Goal: Submit feedback/report problem: Ask a question

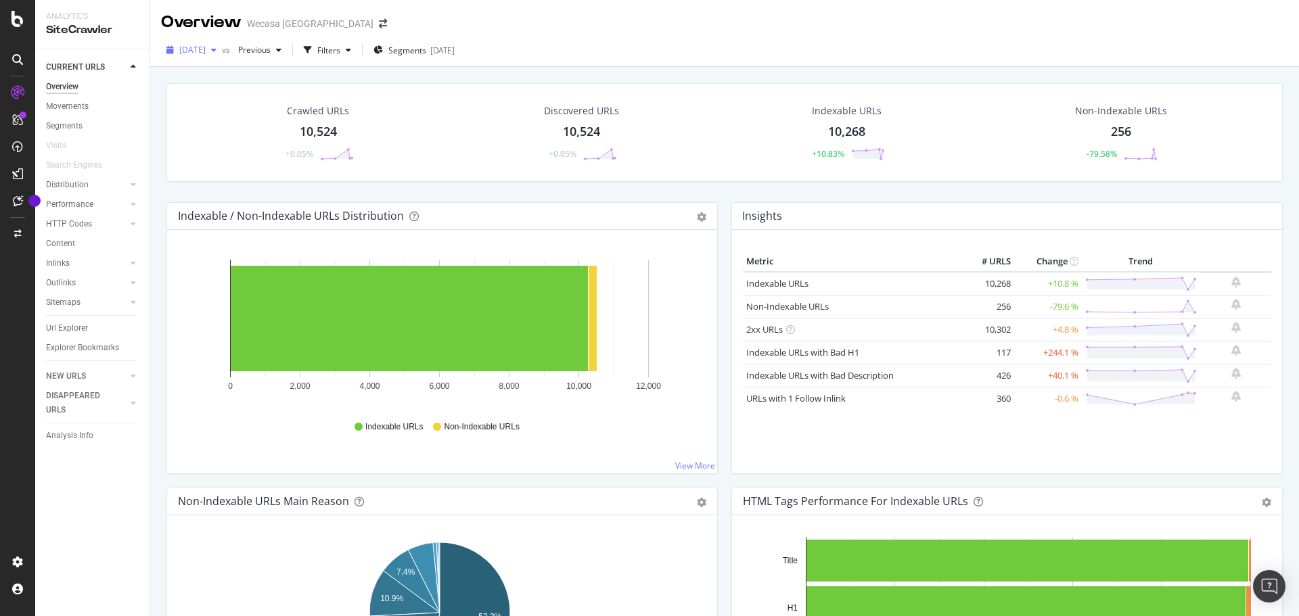
click at [206, 53] on span "2025 Aug. 21st" at bounding box center [192, 50] width 26 height 12
click at [560, 53] on div "2025 Aug. 21st vs Previous Filters Segments 2025-01-27" at bounding box center [724, 52] width 1149 height 27
click at [59, 142] on div "Visits" at bounding box center [56, 146] width 20 height 14
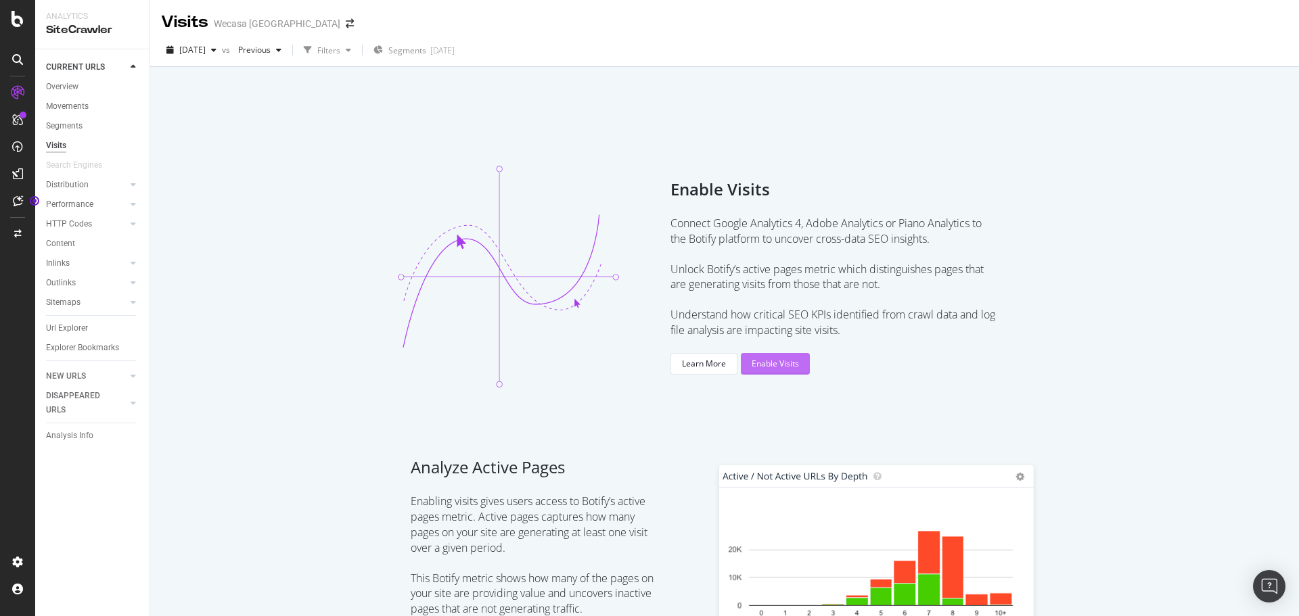
click at [779, 363] on div "Enable Visits" at bounding box center [775, 364] width 47 height 12
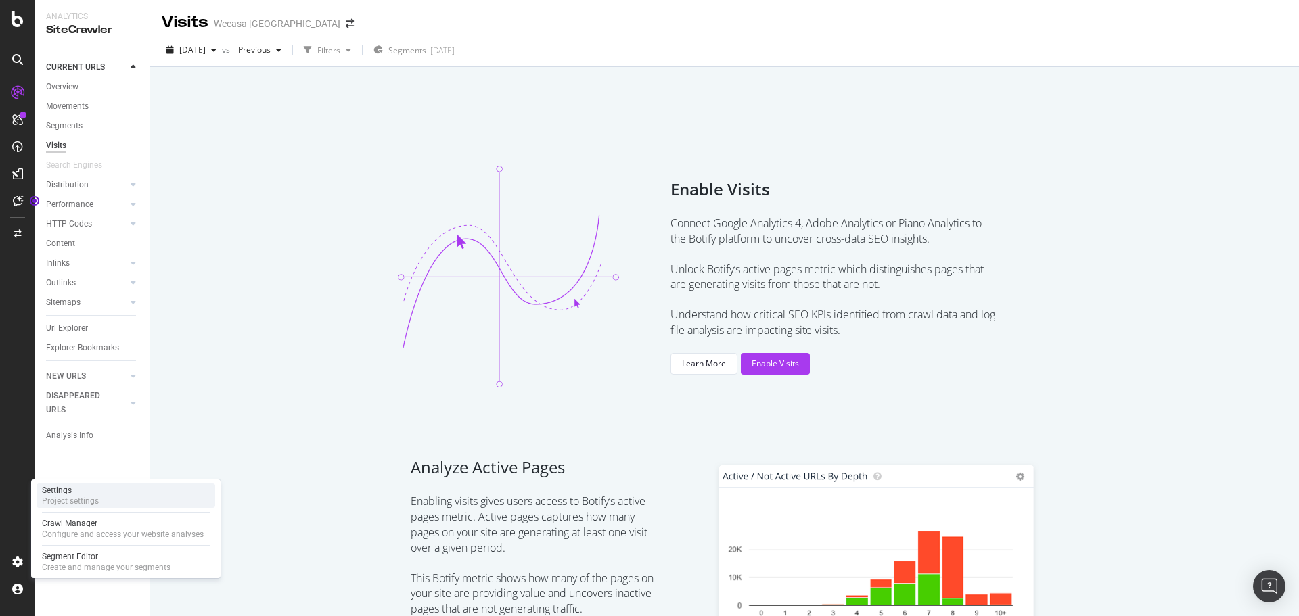
click at [72, 501] on div "Project settings" at bounding box center [70, 501] width 57 height 11
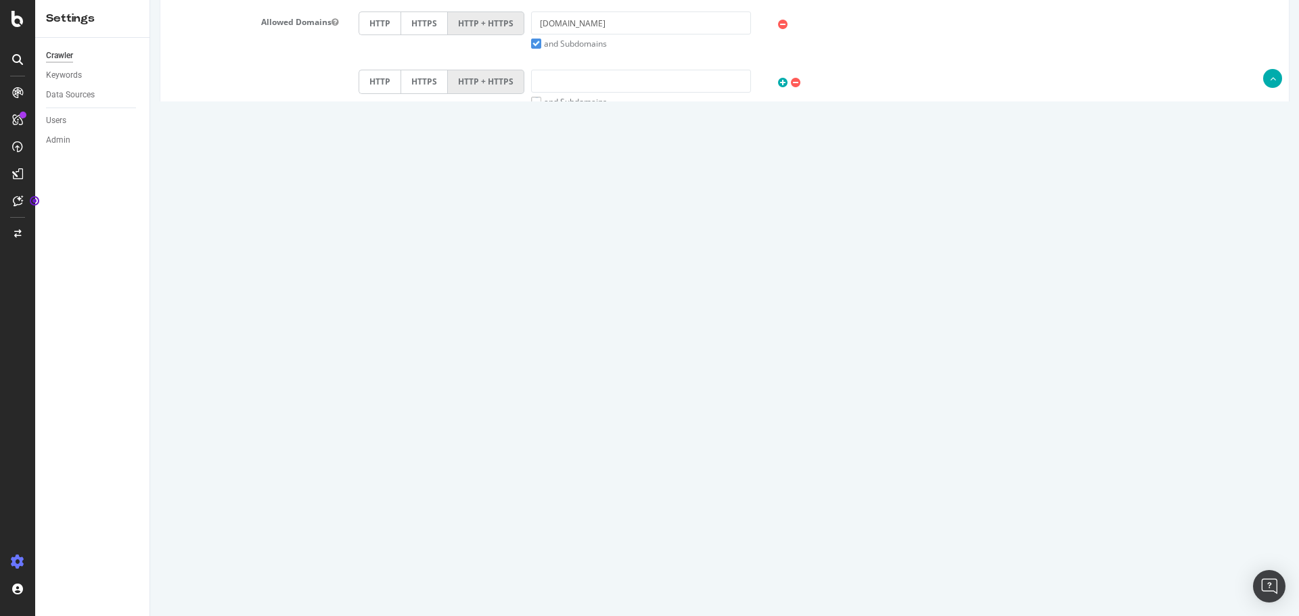
scroll to position [464, 0]
click at [722, 571] on input "Save & Back to Project" at bounding box center [741, 572] width 98 height 20
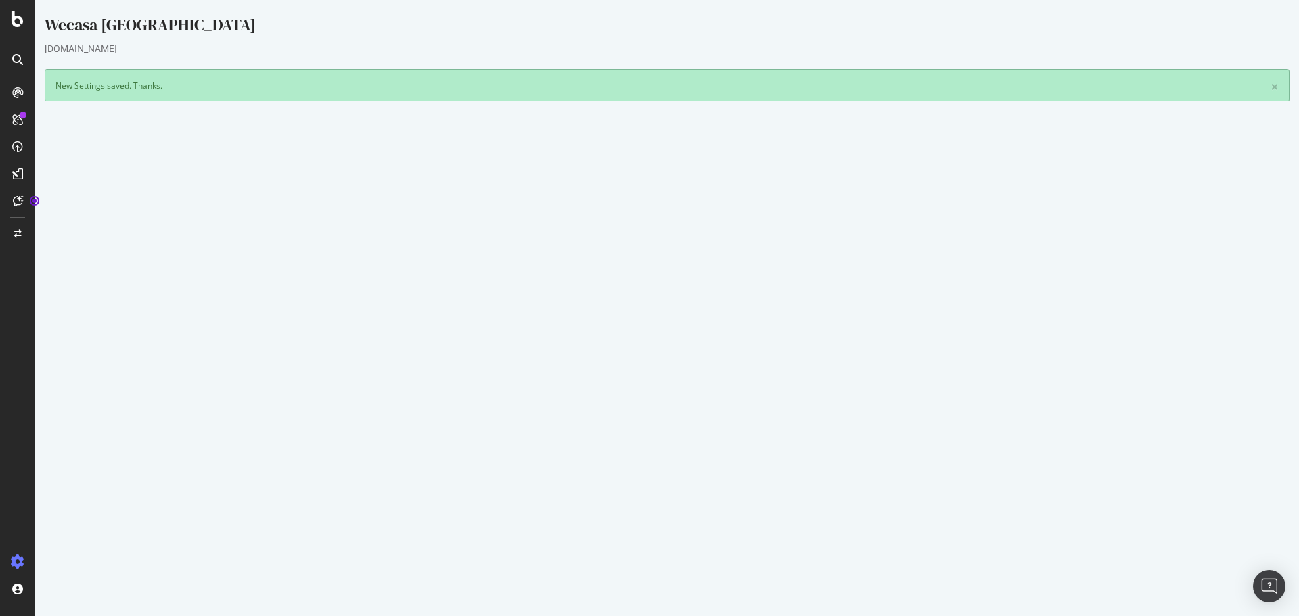
click at [664, 412] on button "Yes! Start Now" at bounding box center [650, 412] width 84 height 22
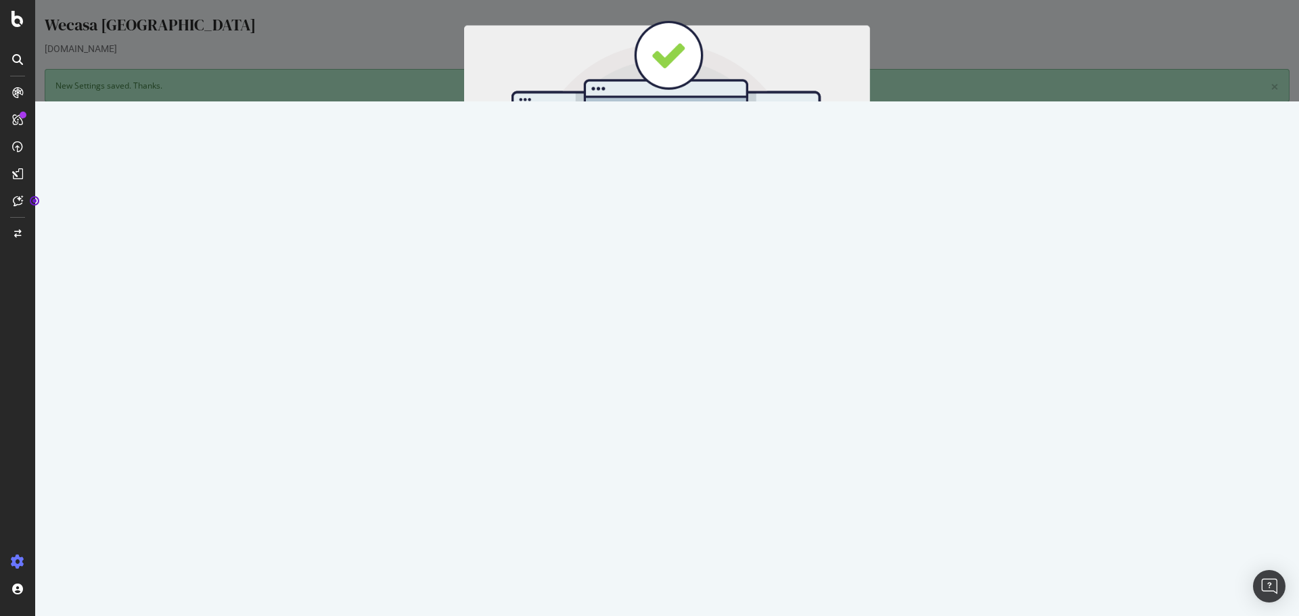
click at [685, 221] on button "Start Now" at bounding box center [692, 224] width 60 height 23
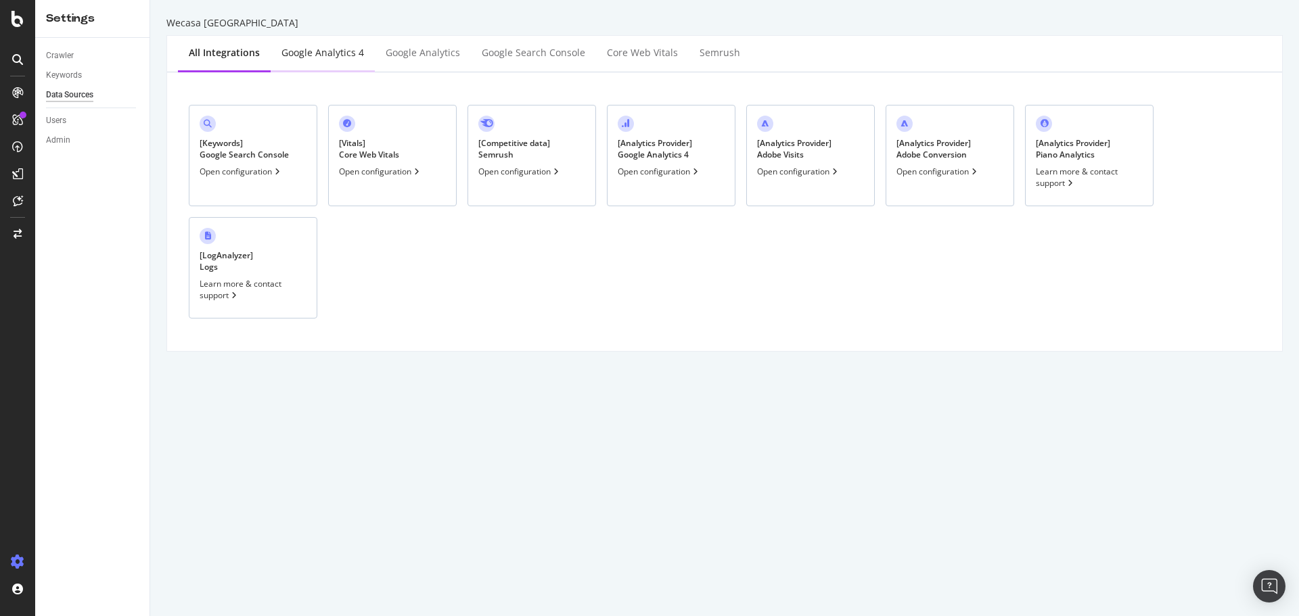
click at [314, 55] on div "Google Analytics 4" at bounding box center [323, 53] width 83 height 14
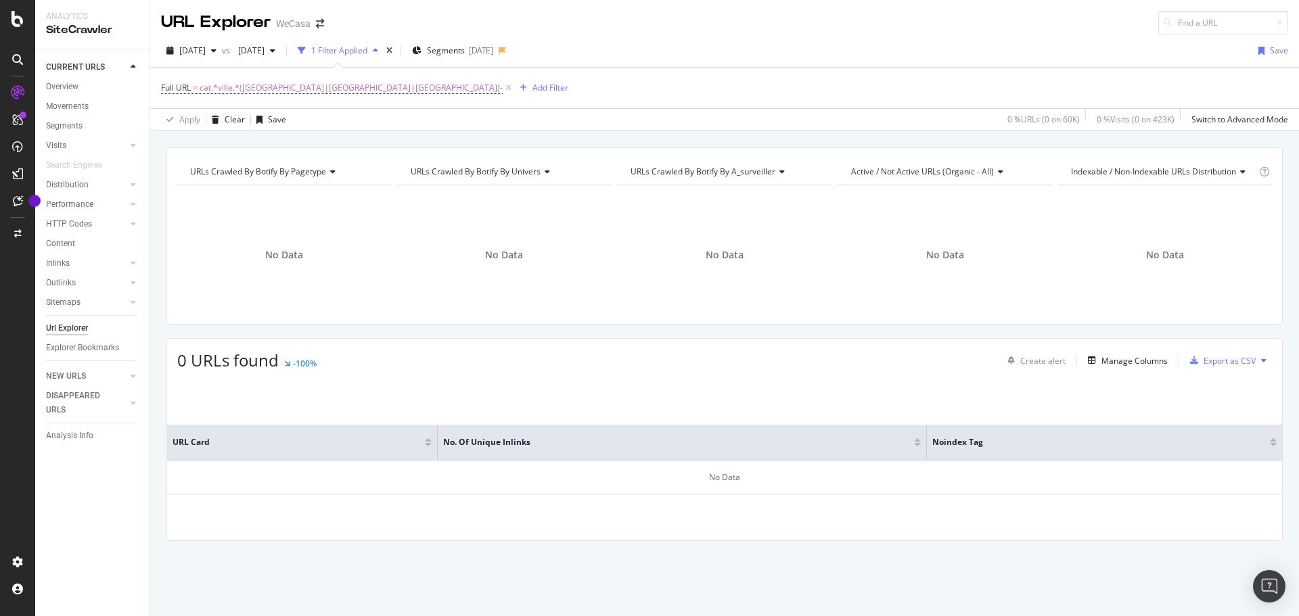
click at [714, 89] on div "Full URL = cat.*ville.*(marseille|paris|lyon)- Add Filter" at bounding box center [724, 88] width 1127 height 41
click at [103, 502] on div "Settings Project settings" at bounding box center [126, 496] width 179 height 24
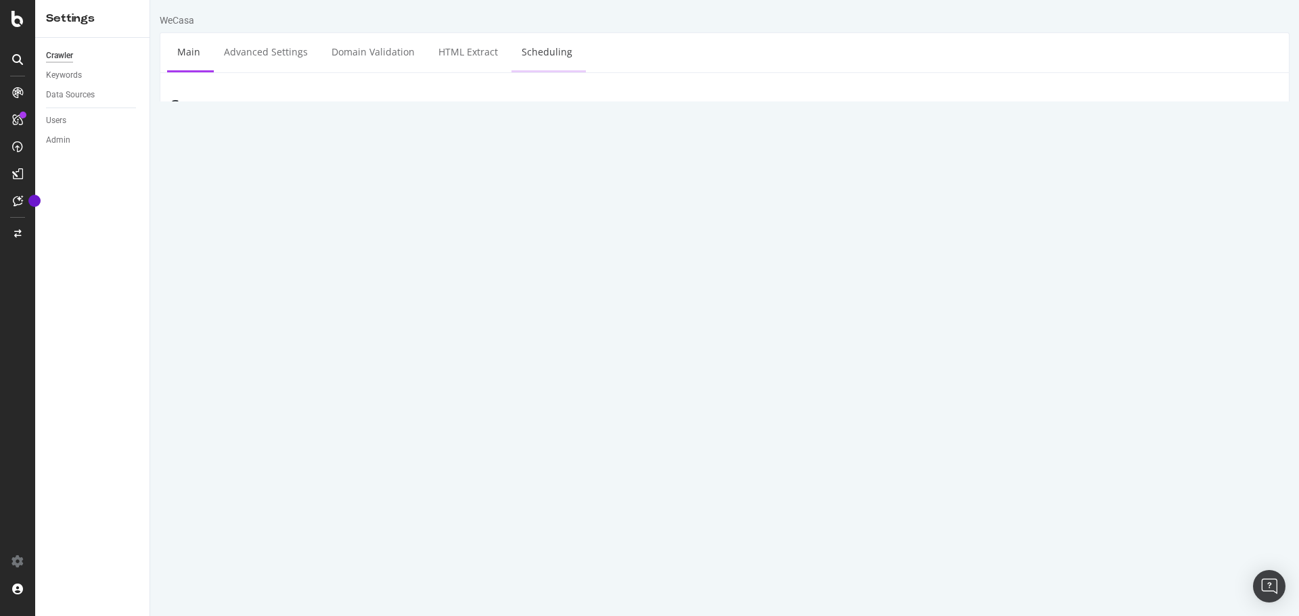
click at [547, 45] on link "Scheduling" at bounding box center [547, 51] width 71 height 37
type input "2025-08-28"
click at [449, 208] on input "2025-08-28" at bounding box center [426, 203] width 135 height 23
click at [509, 357] on td "28" at bounding box center [503, 356] width 30 height 20
click at [529, 208] on select "00 01 02 03 04 05 06 07 08 09 10 11 12 13 14 15 16 17 18 19 20 21 22 23" at bounding box center [531, 203] width 54 height 23
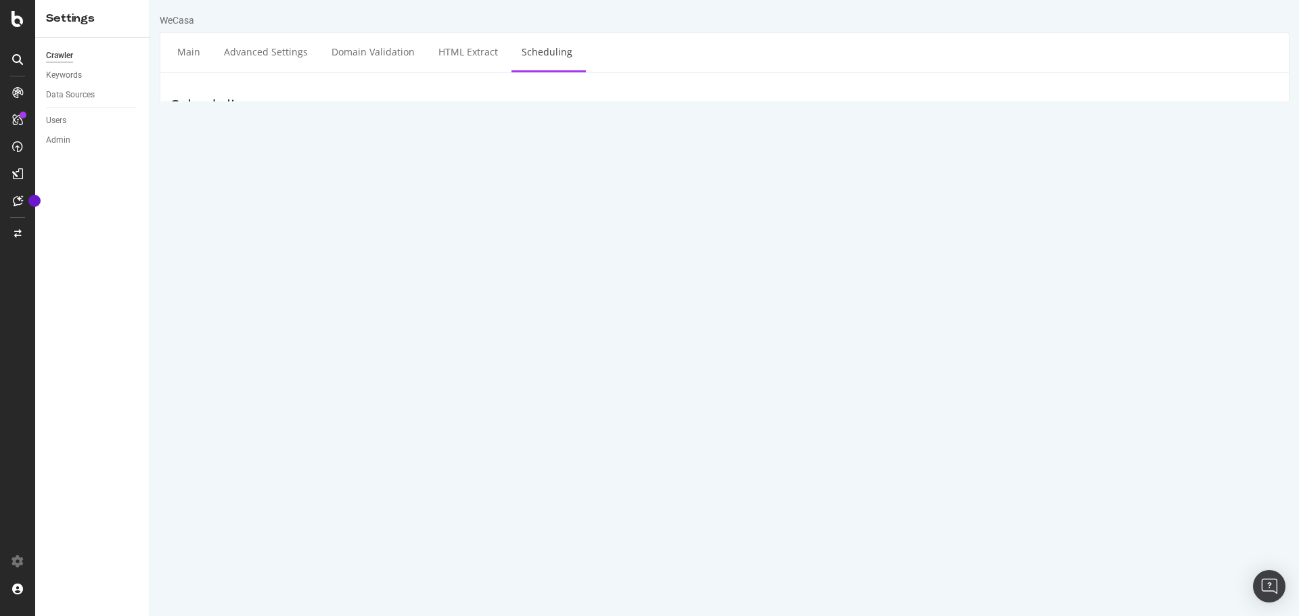
select select "18"
click at [504, 192] on select "00 01 02 03 04 05 06 07 08 09 10 11 12 13 14 15 16 17 18 19 20 21 22 23" at bounding box center [531, 203] width 54 height 23
click at [667, 305] on button "Save" at bounding box center [672, 308] width 32 height 20
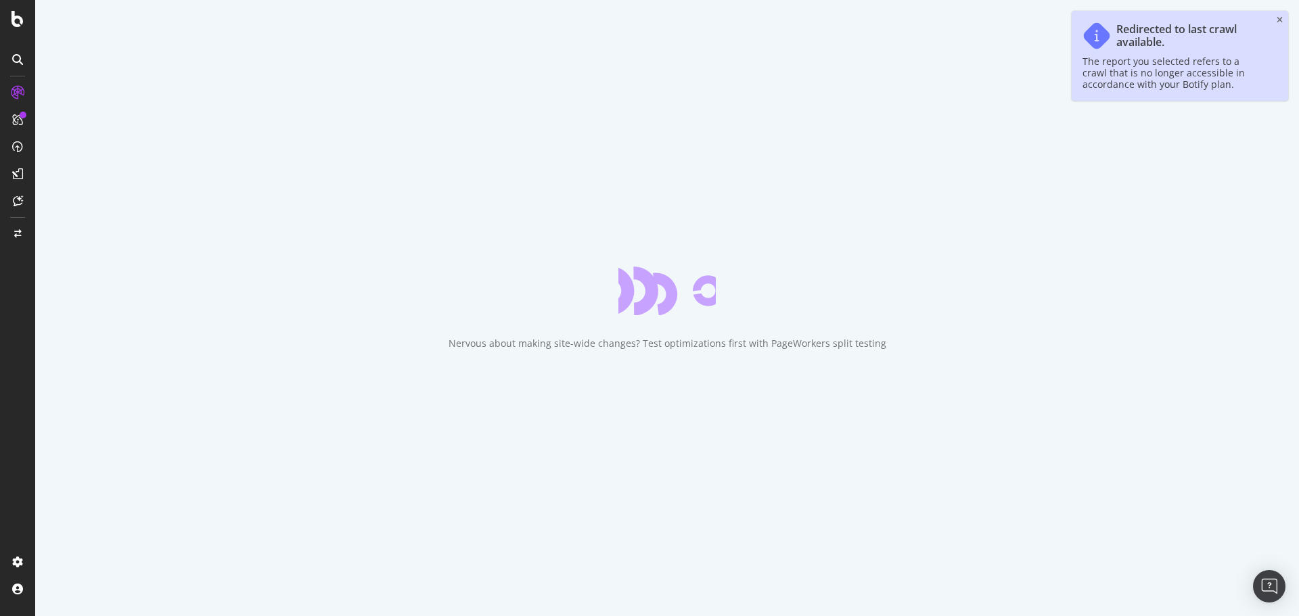
click at [1283, 16] on div "Redirected to last crawl available. The report you selected refers to a crawl t…" at bounding box center [1180, 56] width 217 height 90
click at [1278, 20] on icon "close toast" at bounding box center [1280, 20] width 6 height 8
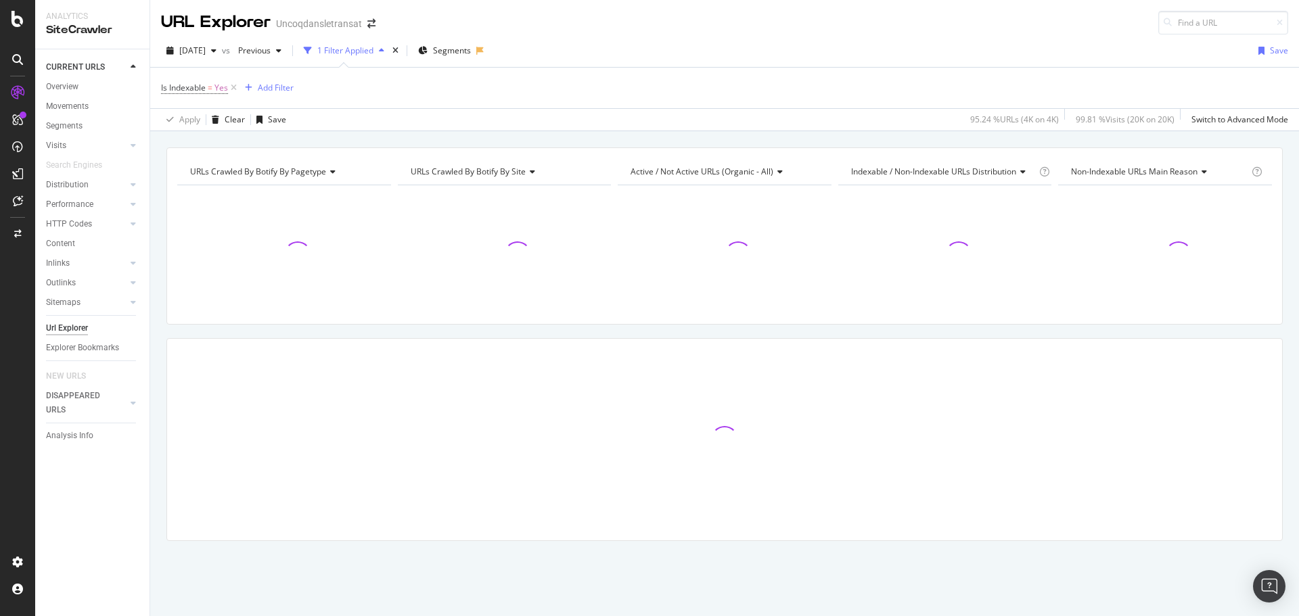
click at [531, 107] on div "Is Indexable = Yes Add Filter" at bounding box center [724, 88] width 1127 height 41
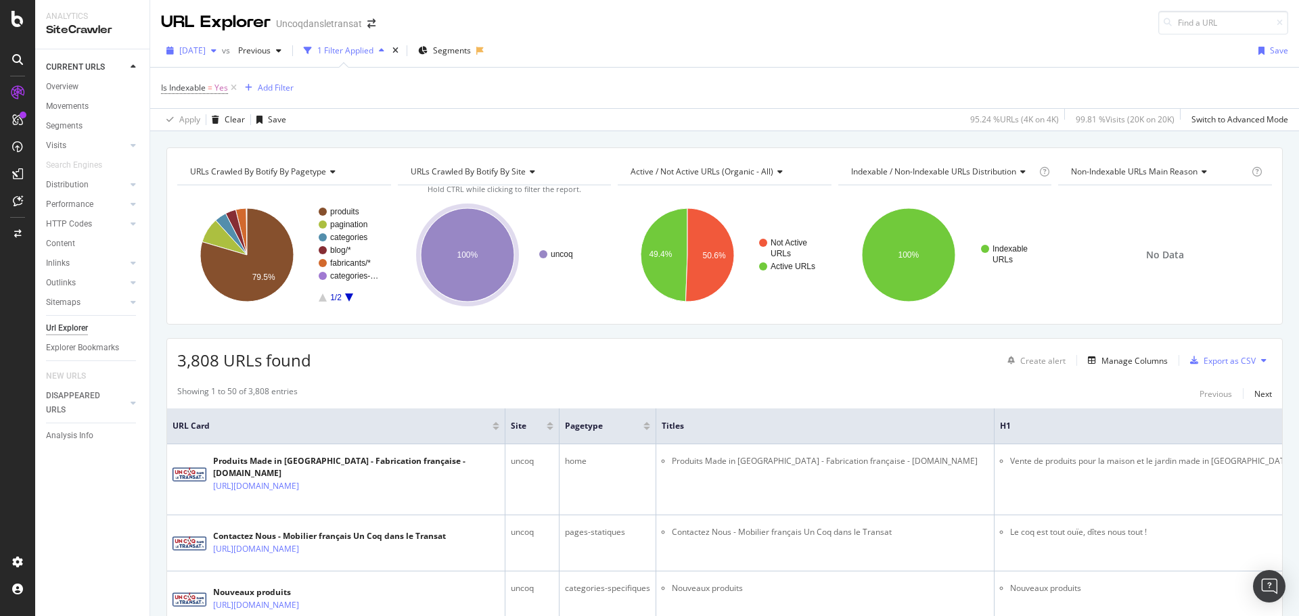
click at [222, 48] on div "button" at bounding box center [214, 51] width 16 height 8
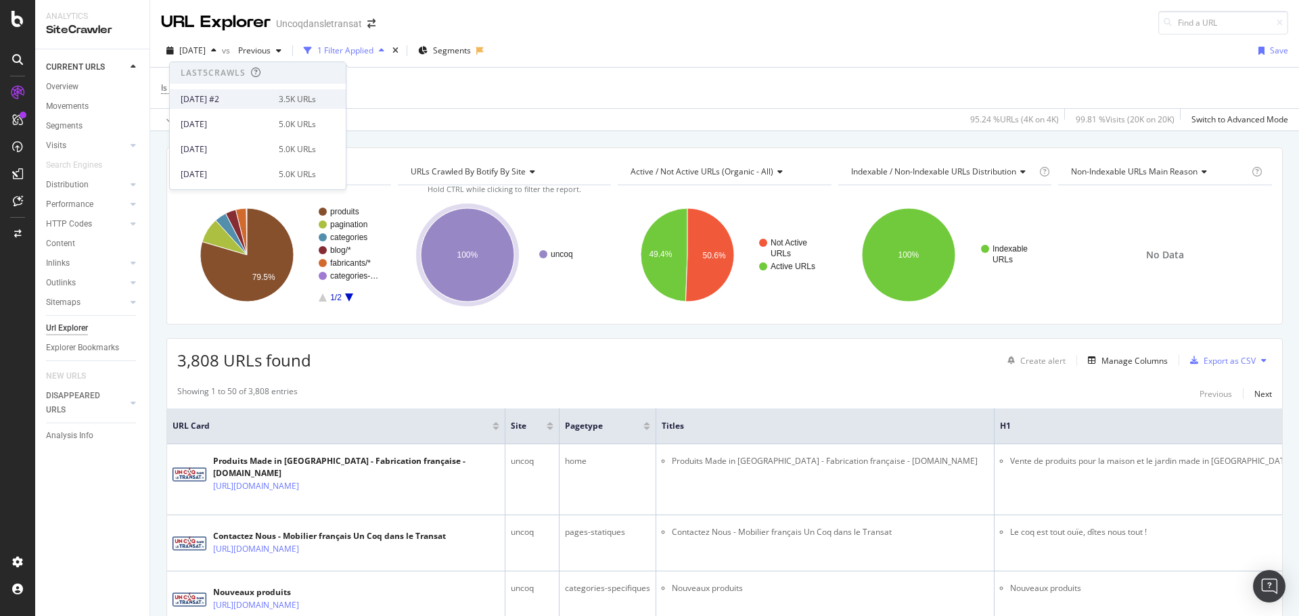
click at [297, 106] on div "2025 Aug. 19th #2 3.5K URLs" at bounding box center [258, 99] width 176 height 20
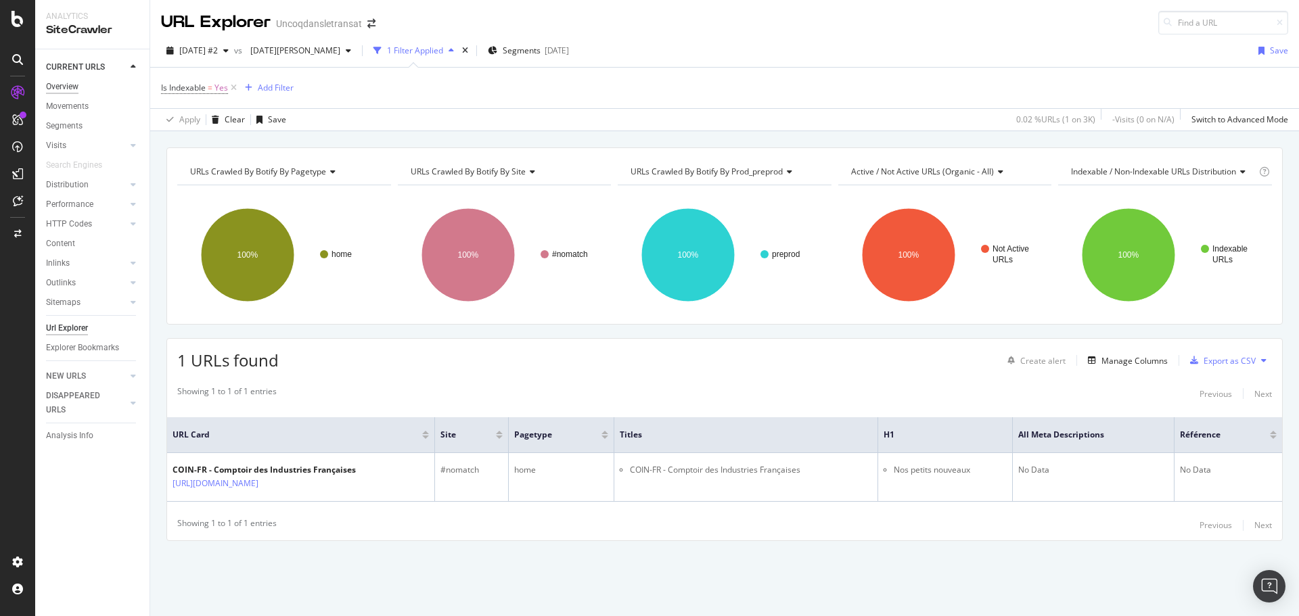
click at [71, 92] on div "Overview" at bounding box center [62, 87] width 32 height 14
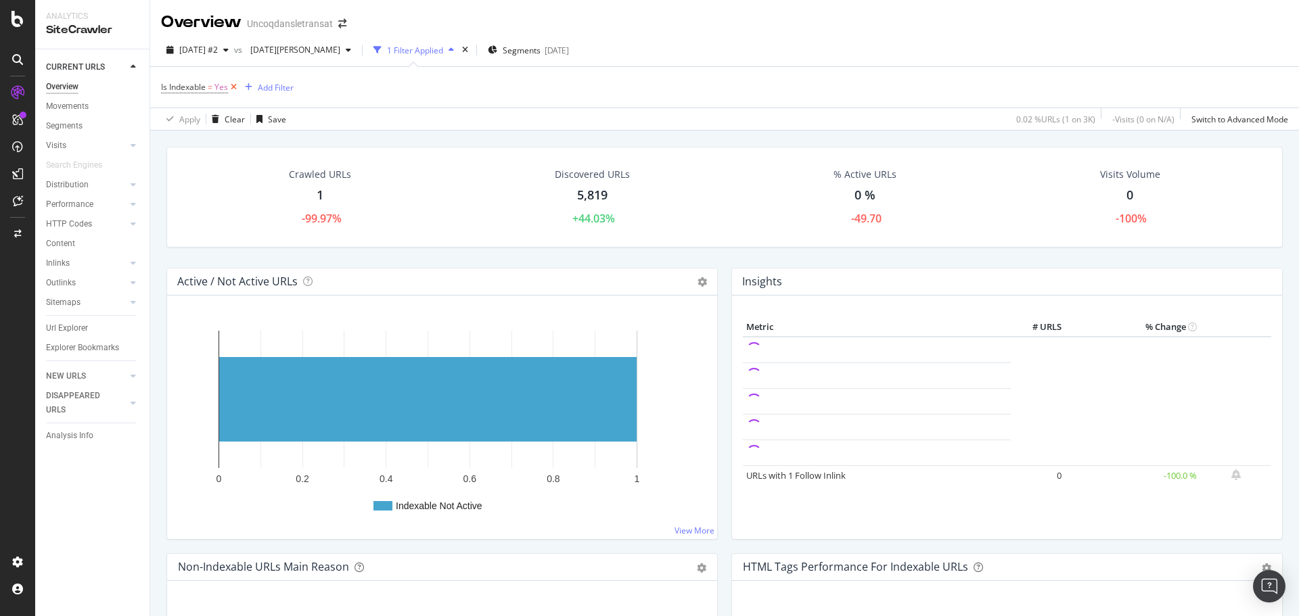
click at [234, 86] on icon at bounding box center [234, 88] width 12 height 14
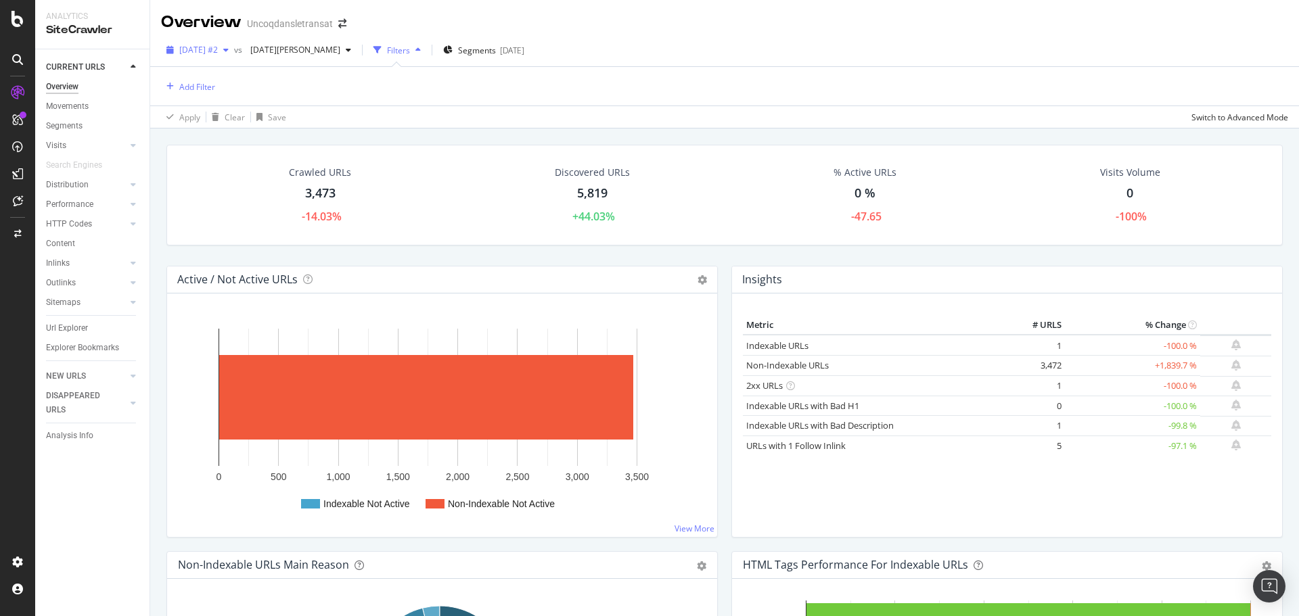
click at [218, 53] on span "2025 Aug. 19th #2" at bounding box center [198, 50] width 39 height 12
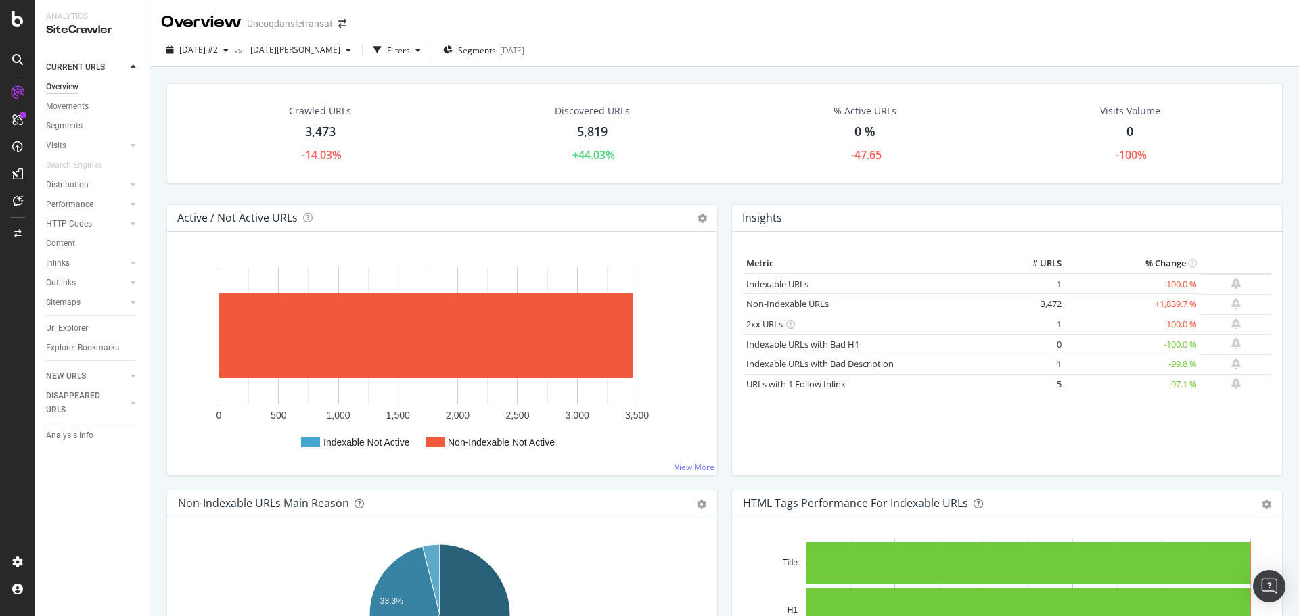
click at [606, 83] on div "Crawled URLs 3,473 -14.03% Discovered URLs 5,819 +44.03% % Active URLs 0 % -47.…" at bounding box center [724, 133] width 1117 height 101
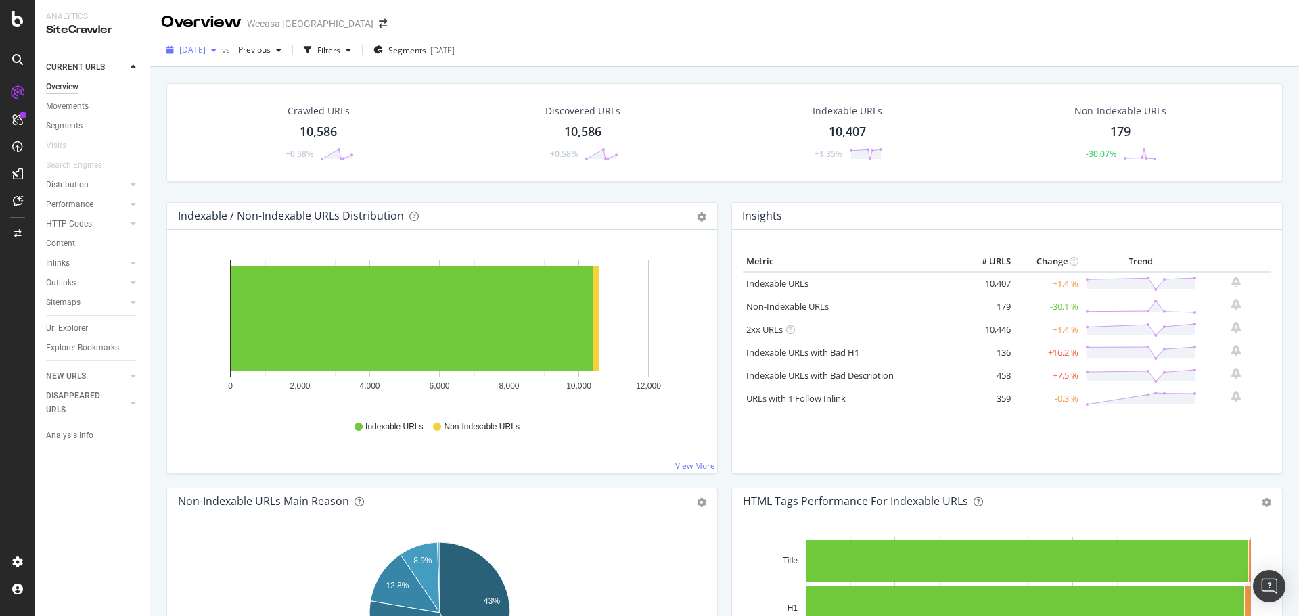
click at [206, 53] on span "[DATE]" at bounding box center [192, 50] width 26 height 12
click at [623, 67] on div "[DATE] vs Previous Filters Segments [DATE]" at bounding box center [724, 50] width 1149 height 33
click at [58, 147] on div "Visits" at bounding box center [56, 146] width 20 height 14
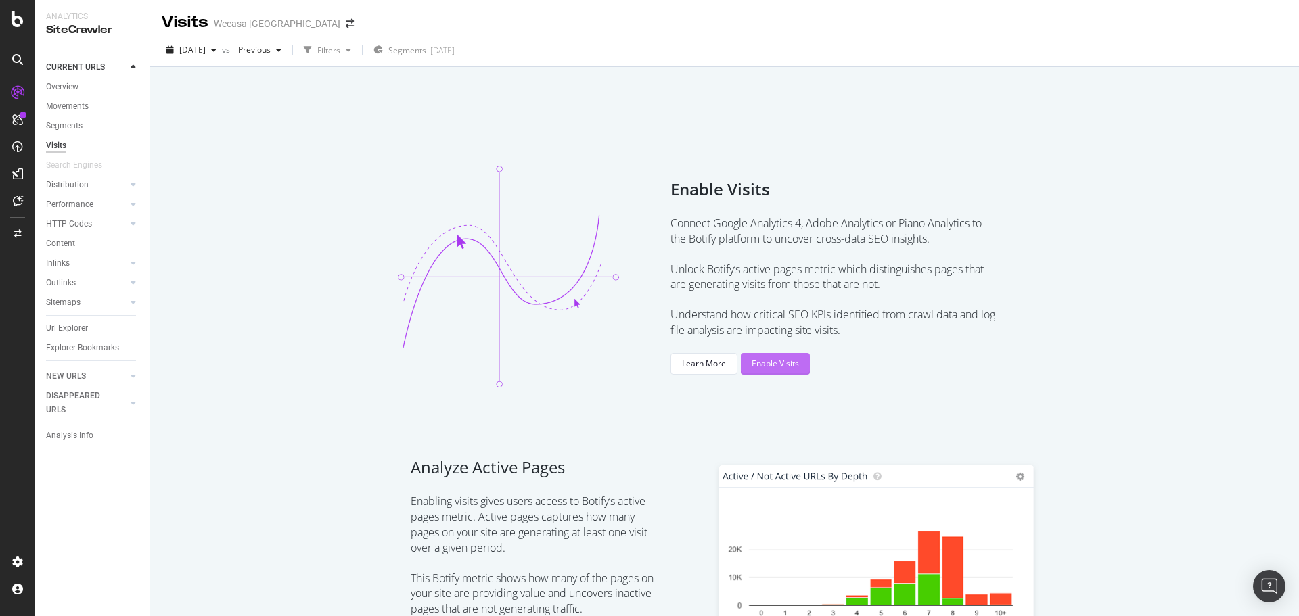
click at [783, 363] on div "Enable Visits" at bounding box center [775, 364] width 47 height 12
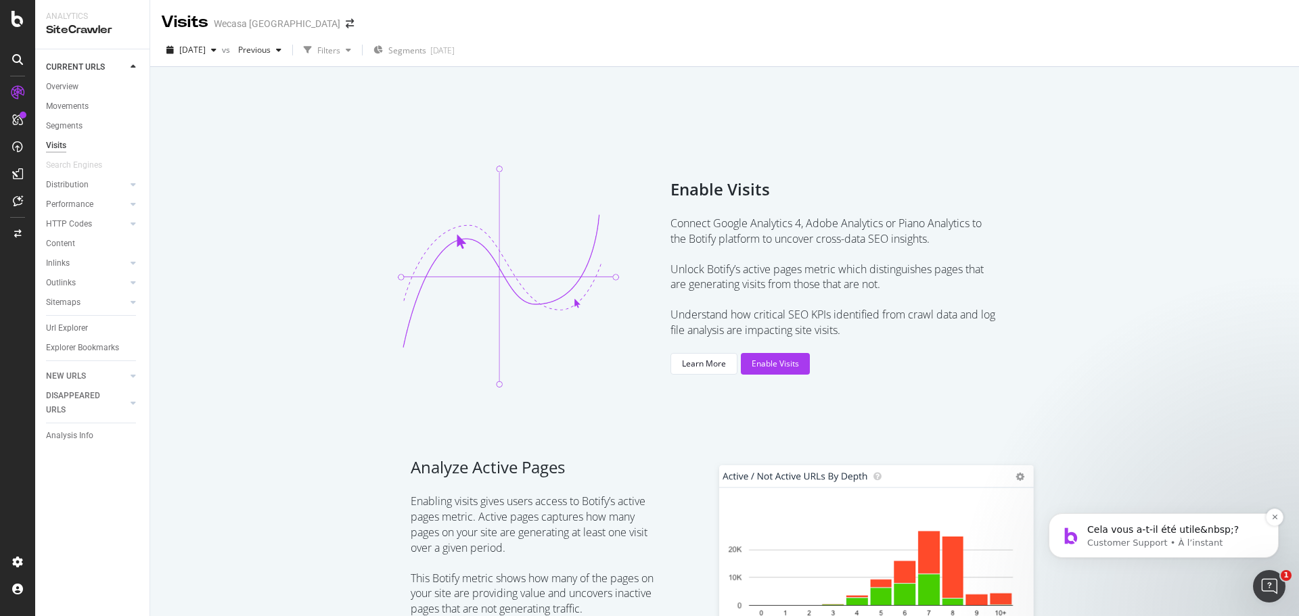
click at [1149, 541] on p "Customer Support • À l’instant" at bounding box center [1174, 543] width 175 height 12
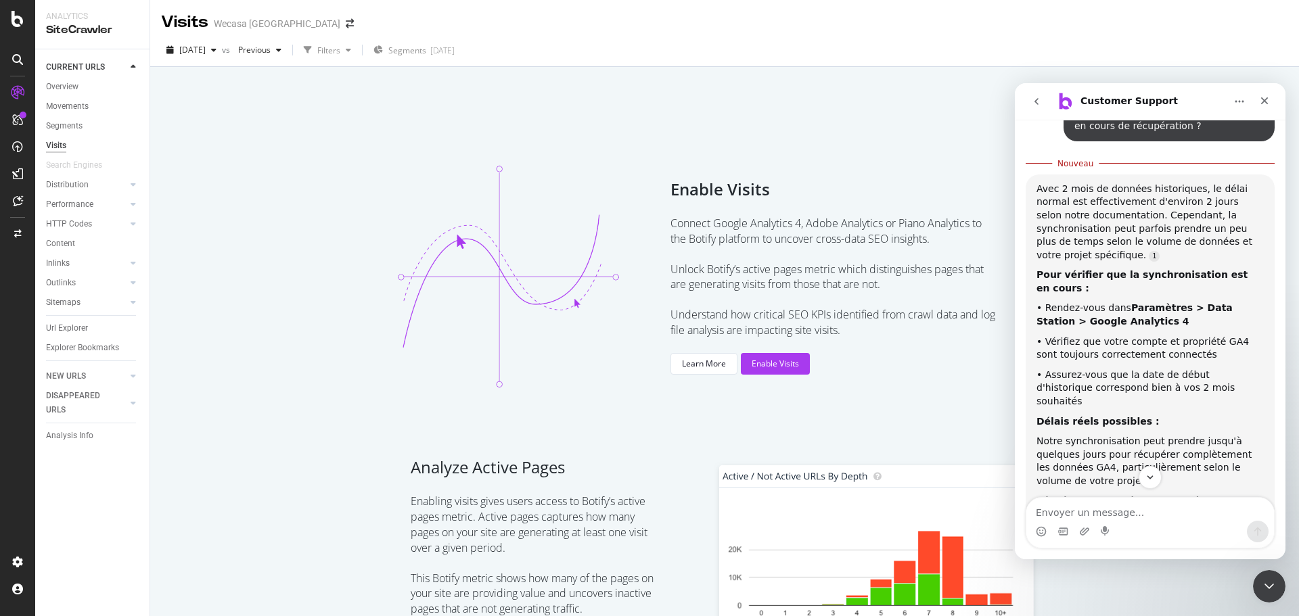
scroll to position [806, 0]
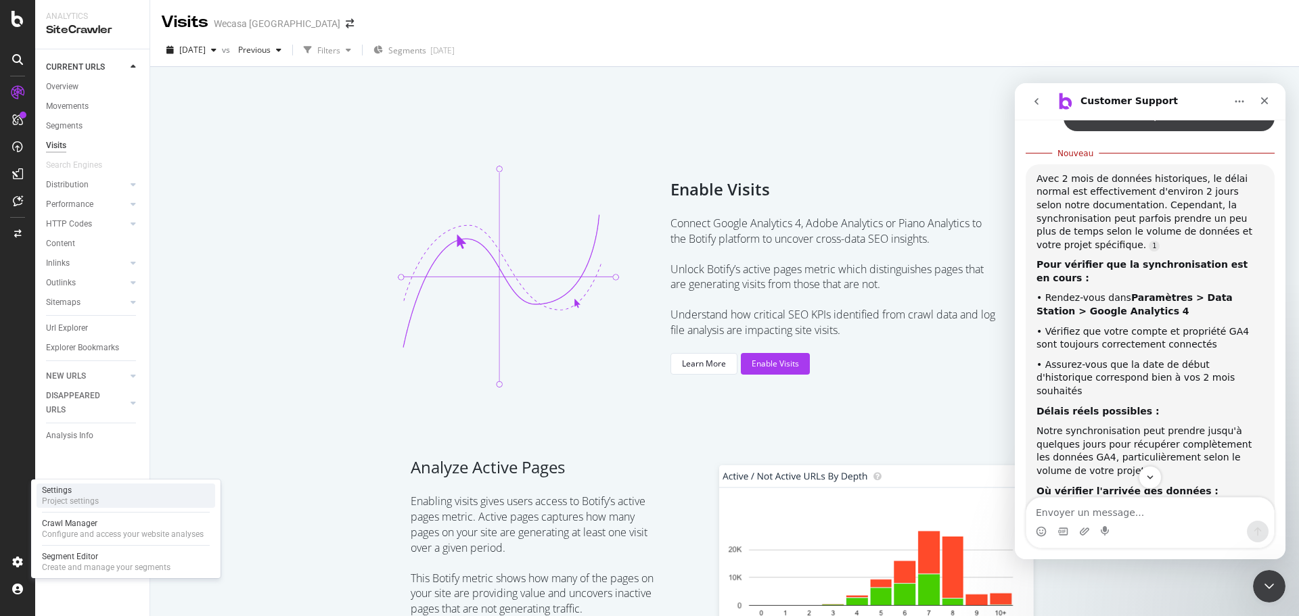
click at [91, 500] on div "Project settings" at bounding box center [70, 501] width 57 height 11
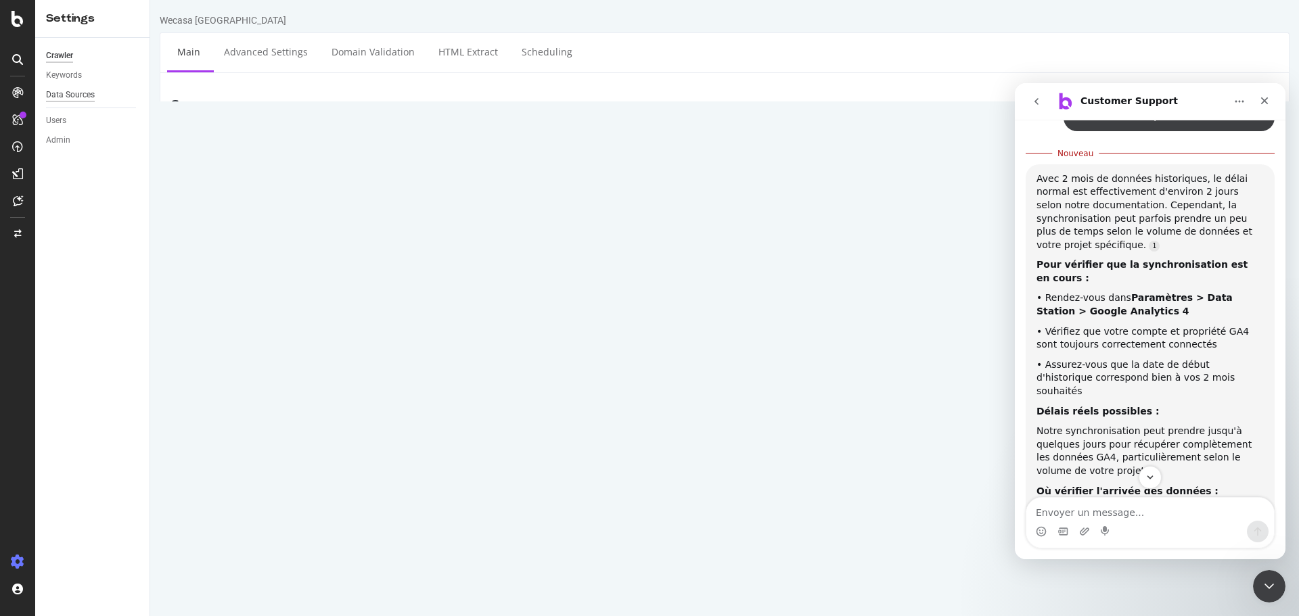
click at [81, 97] on div "Data Sources" at bounding box center [70, 95] width 49 height 14
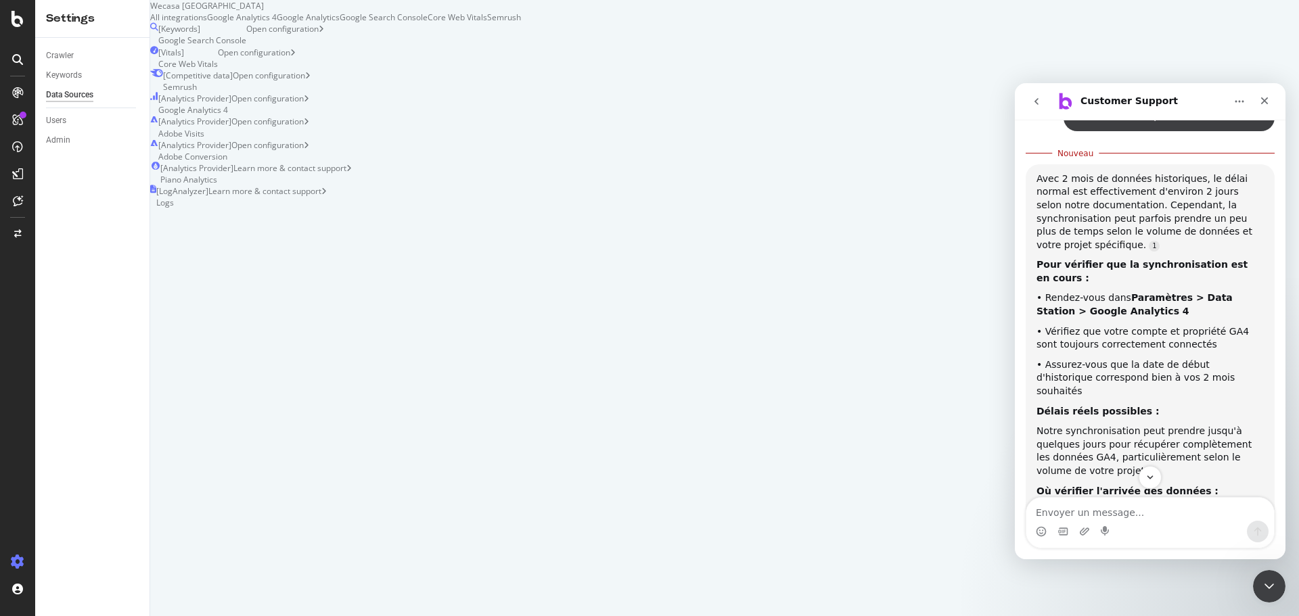
click at [277, 23] on div "Google Analytics 4" at bounding box center [242, 18] width 70 height 12
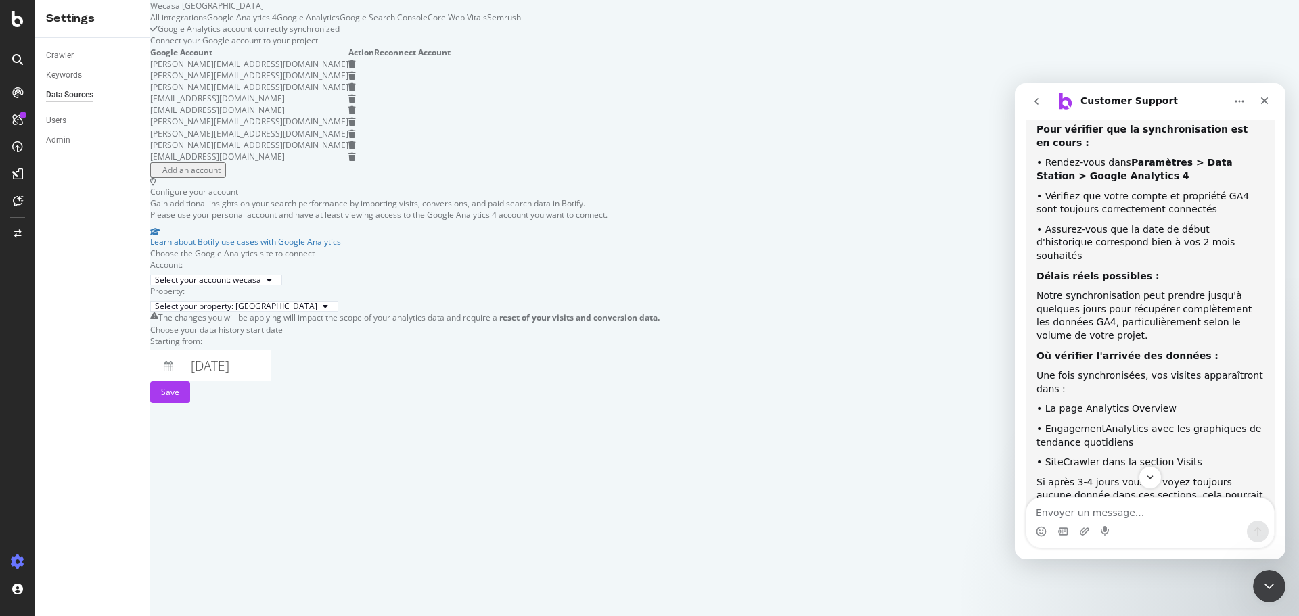
scroll to position [976, 0]
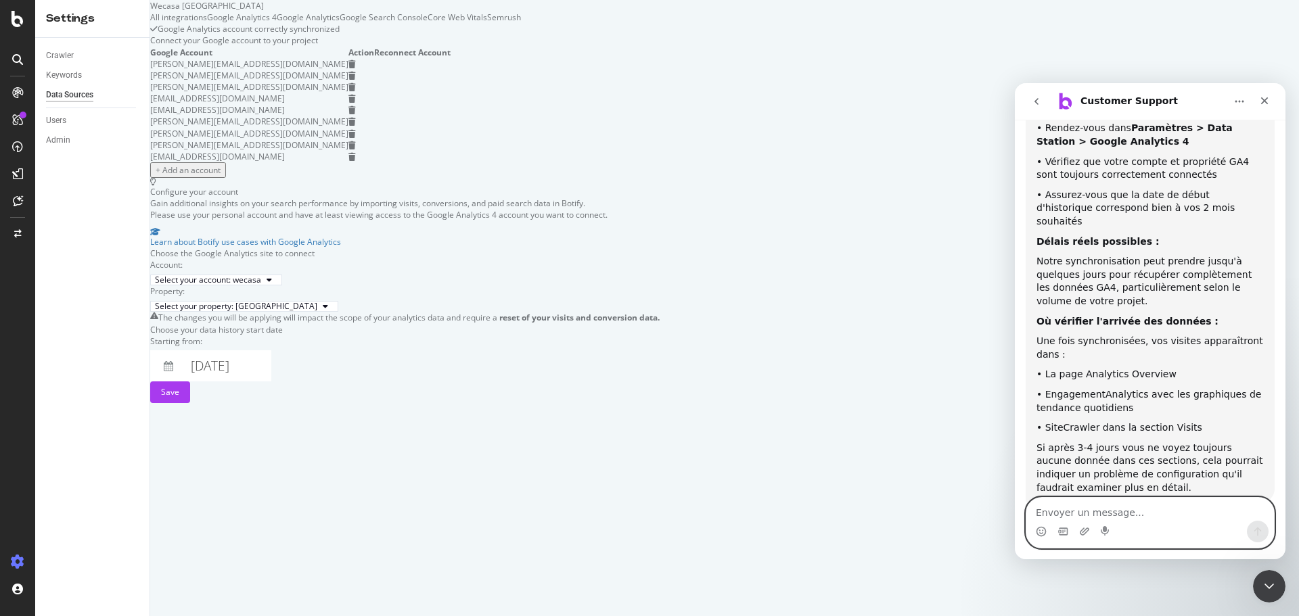
click at [1181, 518] on textarea "Envoyer un message..." at bounding box center [1151, 509] width 248 height 23
type textarea "oui merci"
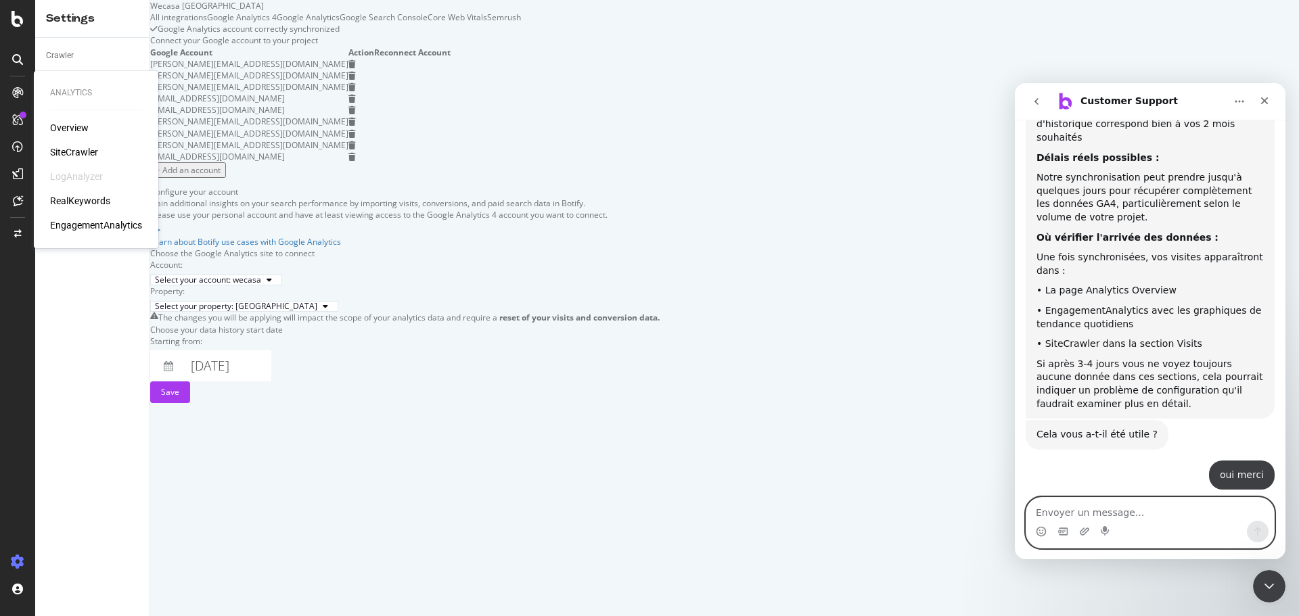
scroll to position [1060, 0]
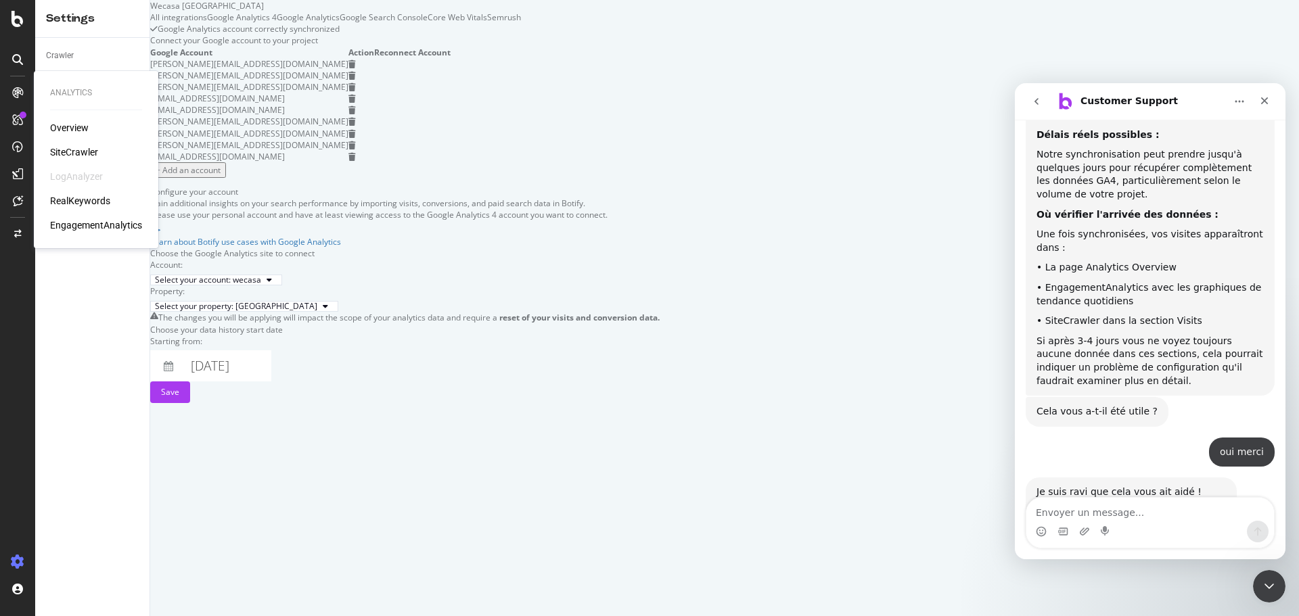
click at [71, 154] on div "SiteCrawler" at bounding box center [74, 152] width 48 height 14
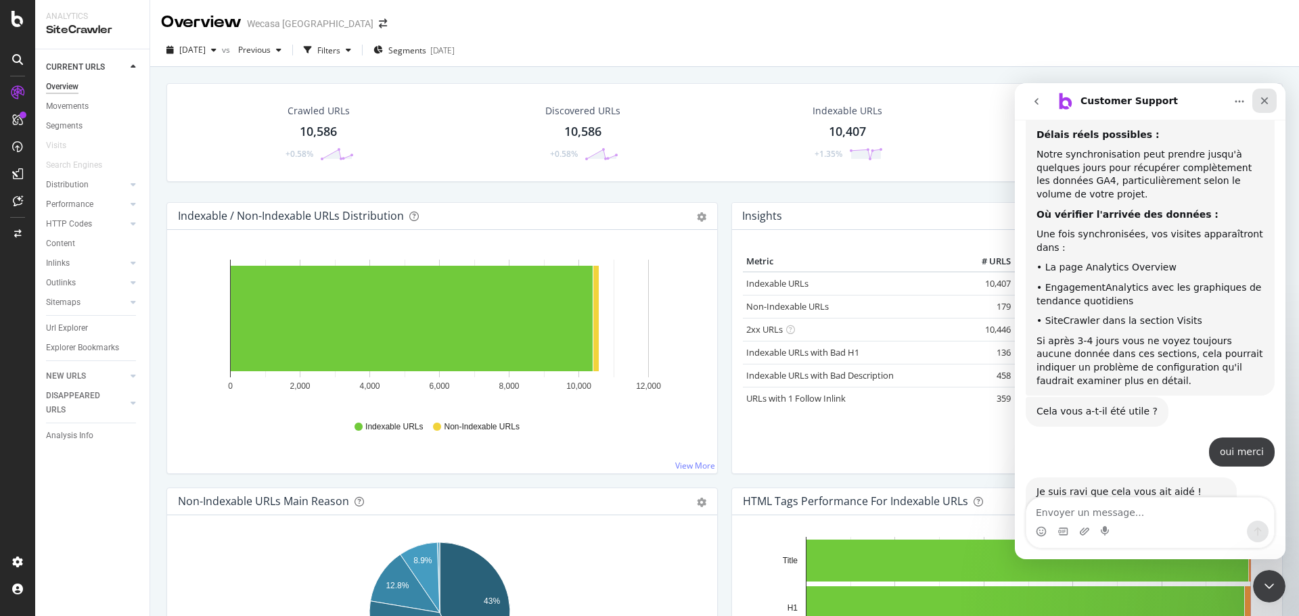
click at [1264, 102] on icon "Fermer" at bounding box center [1264, 100] width 7 height 7
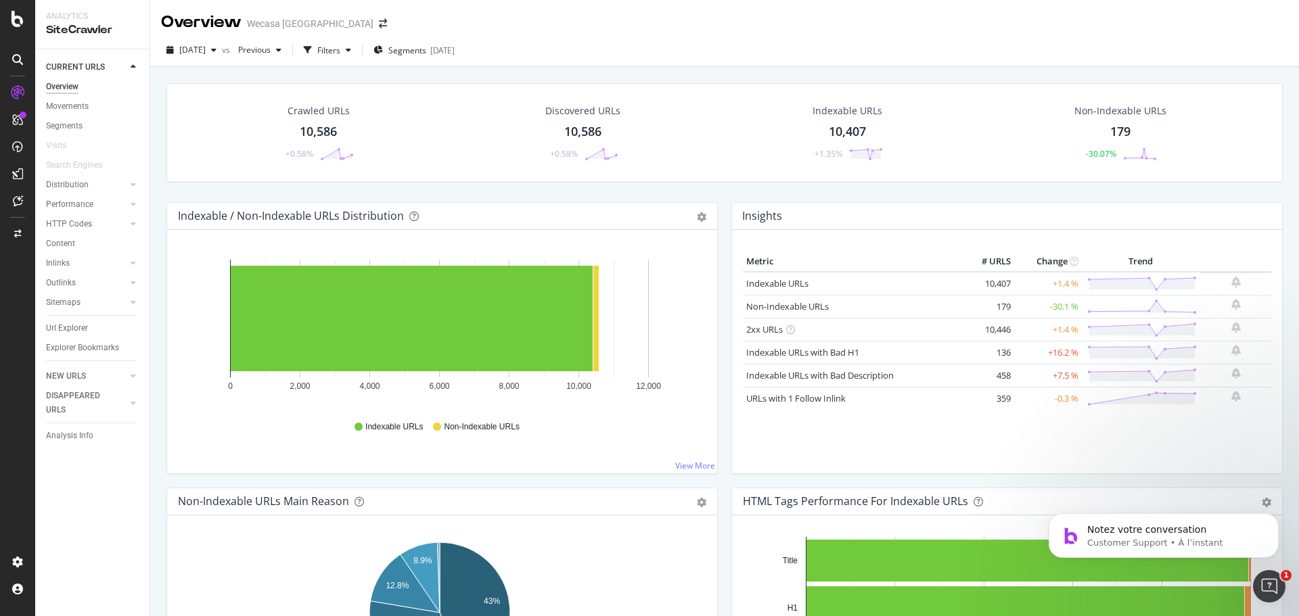
scroll to position [1181, 0]
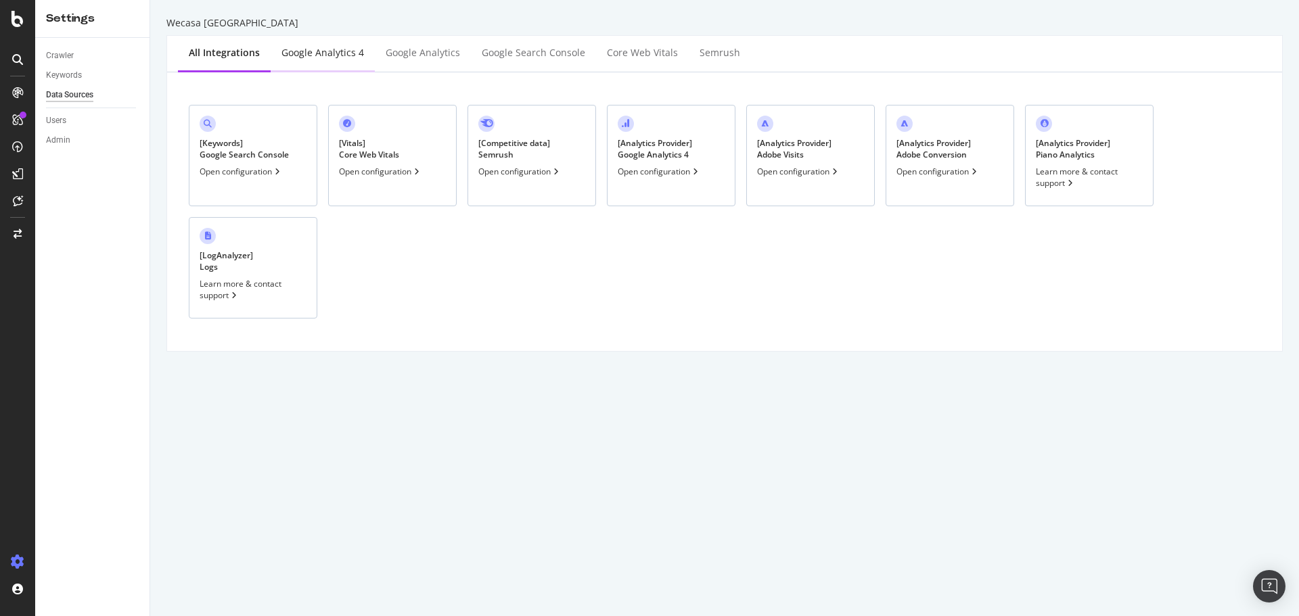
click at [300, 51] on div "Google Analytics 4" at bounding box center [323, 53] width 83 height 14
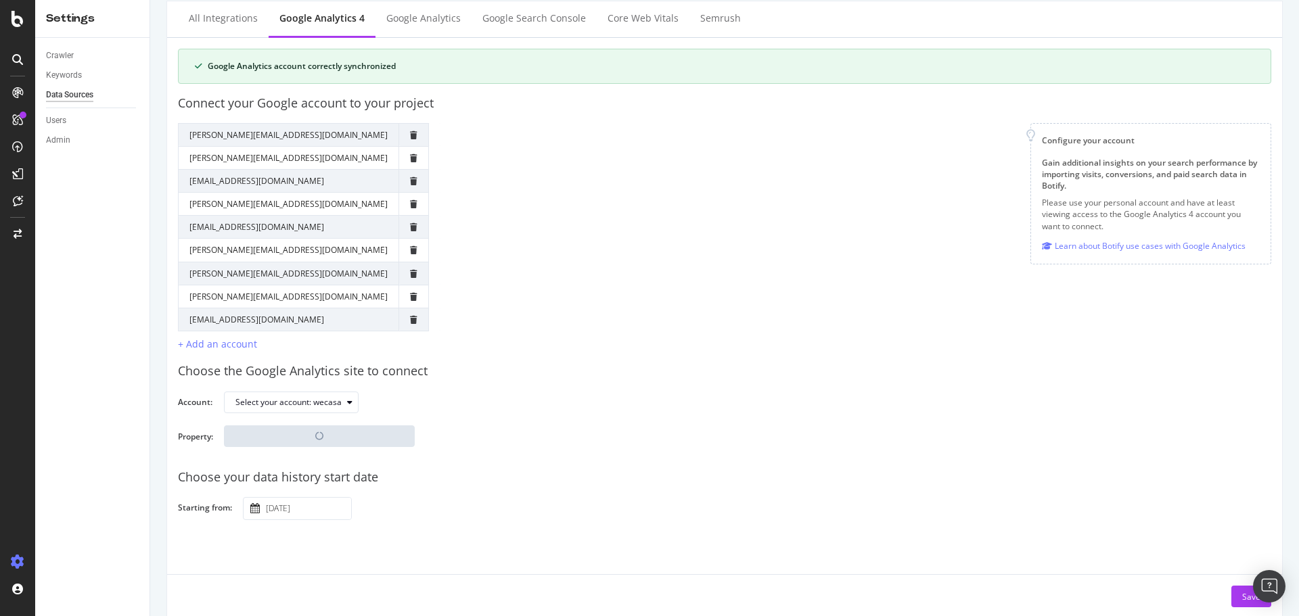
scroll to position [53, 0]
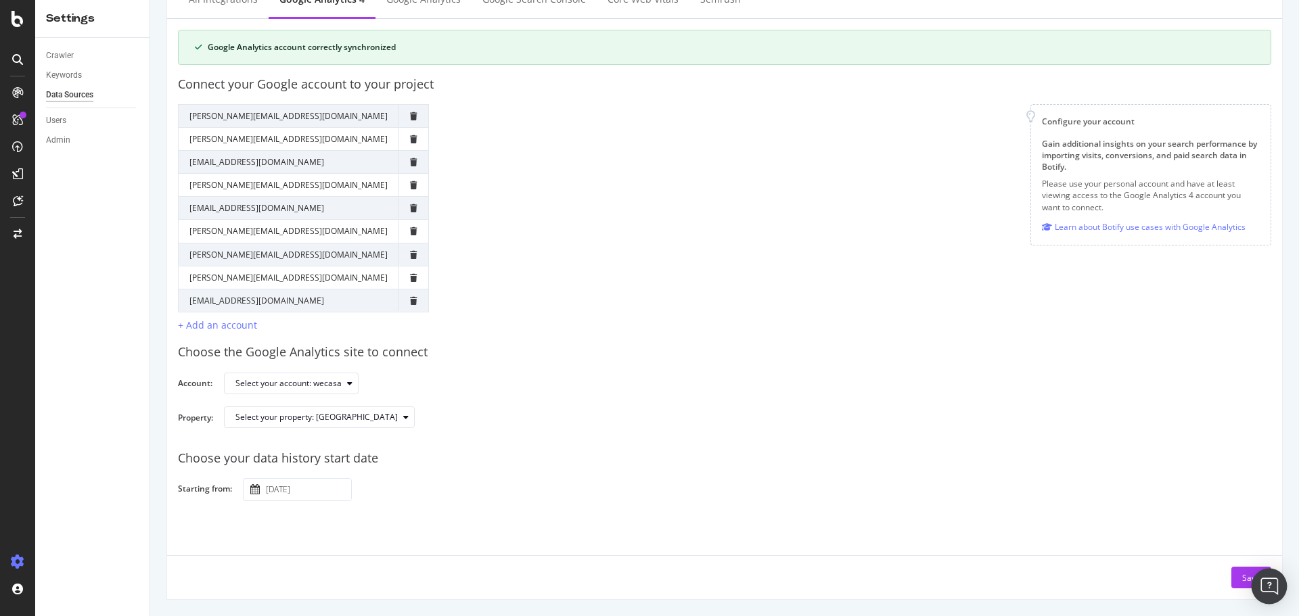
click at [1268, 590] on img "Open Intercom Messenger" at bounding box center [1270, 587] width 18 height 18
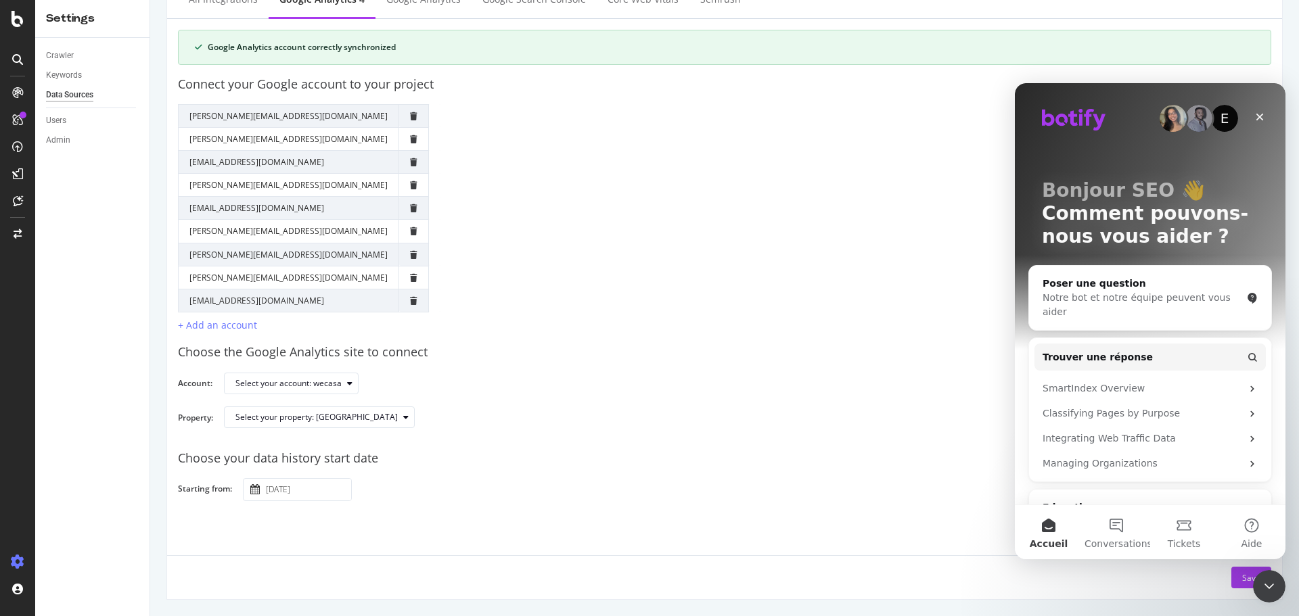
scroll to position [0, 0]
click at [1123, 533] on button "Conversations" at bounding box center [1117, 532] width 68 height 54
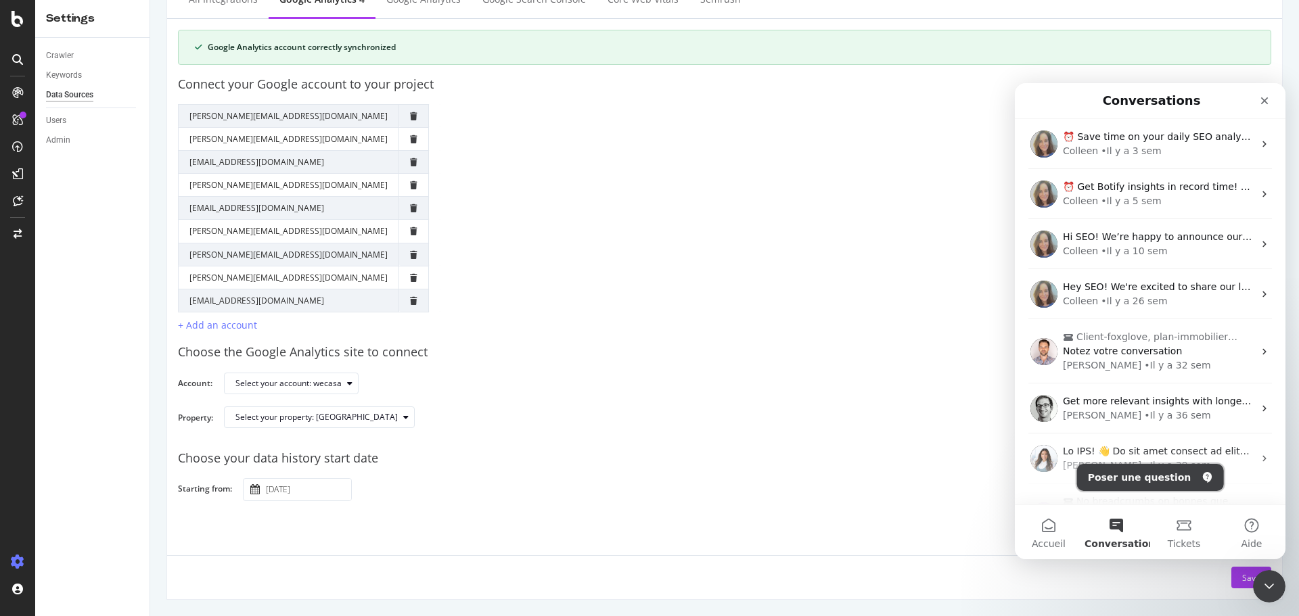
click at [1138, 482] on button "Poser une question" at bounding box center [1150, 477] width 147 height 27
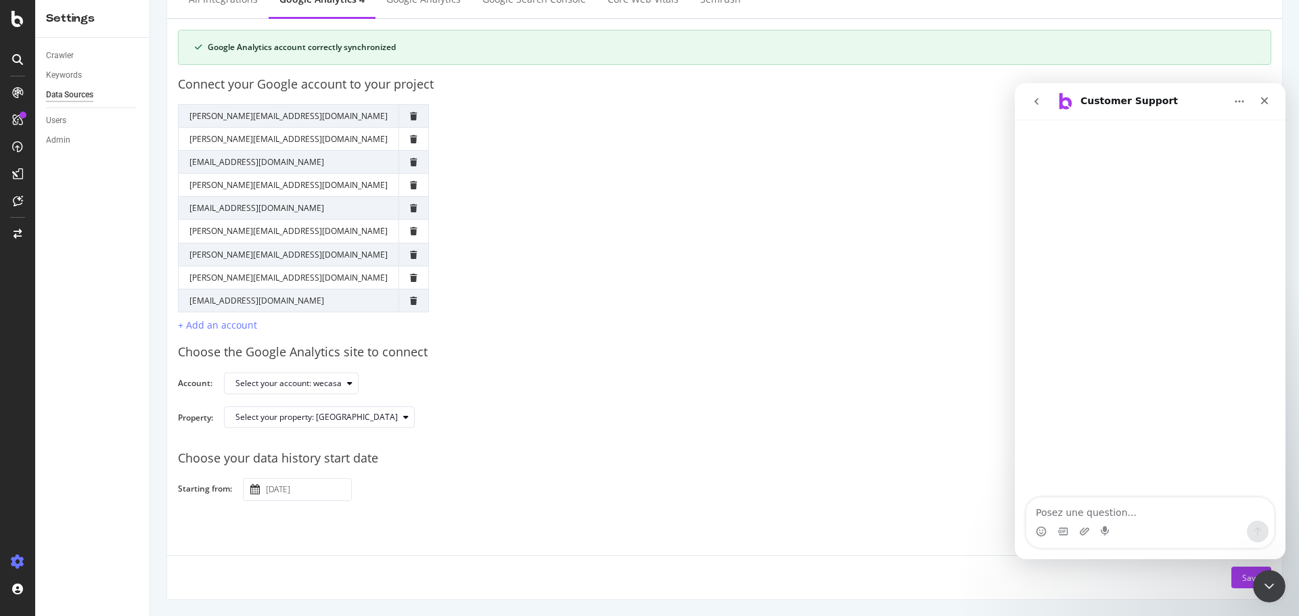
click at [1133, 510] on textarea "Posez une question..." at bounding box center [1151, 509] width 248 height 23
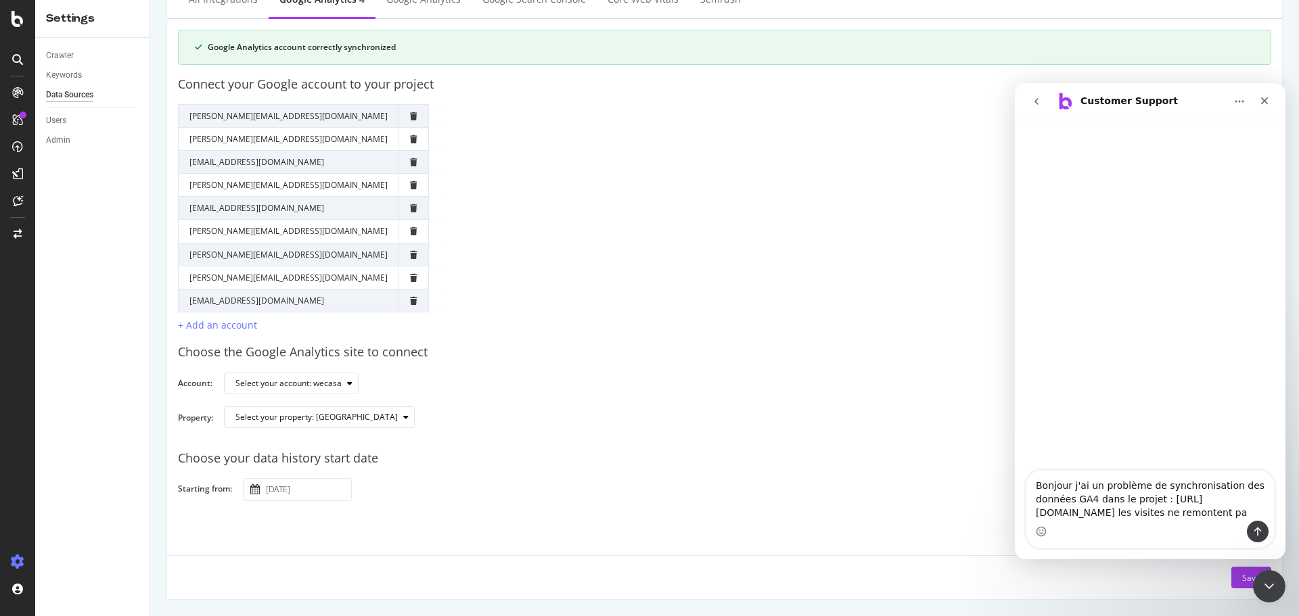
type textarea "Bonjour j'ai un problème de synchronisation des données GA4 dans le projet : ht…"
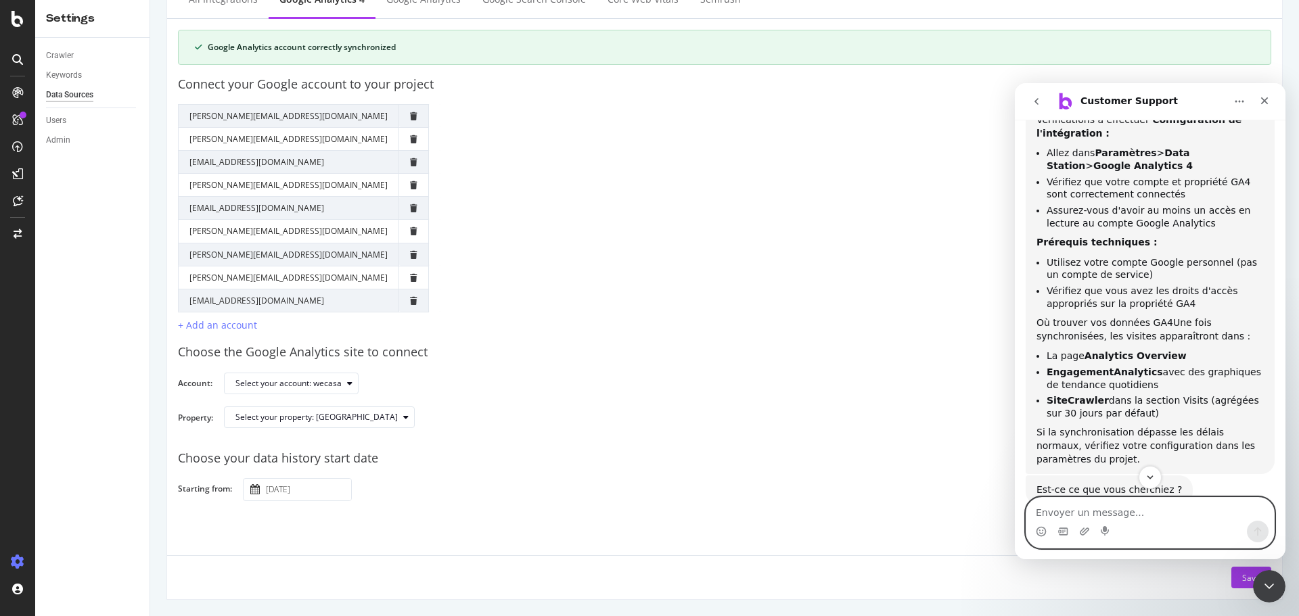
scroll to position [350, 0]
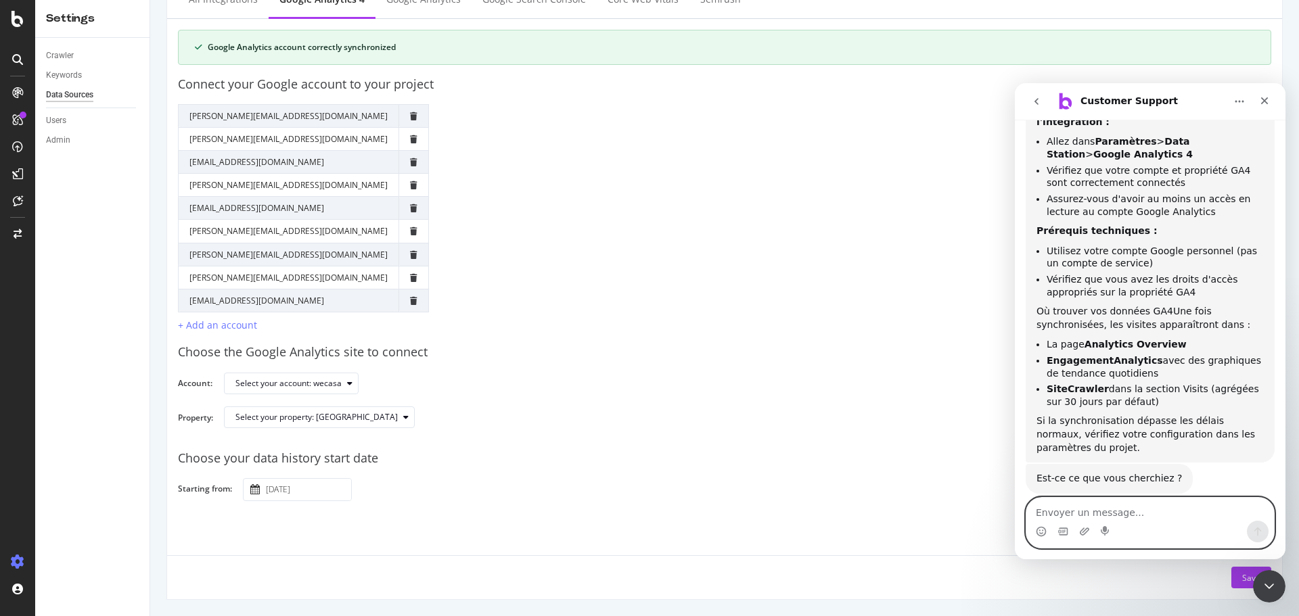
click at [1200, 507] on textarea "Envoyer un message..." at bounding box center [1151, 509] width 248 height 23
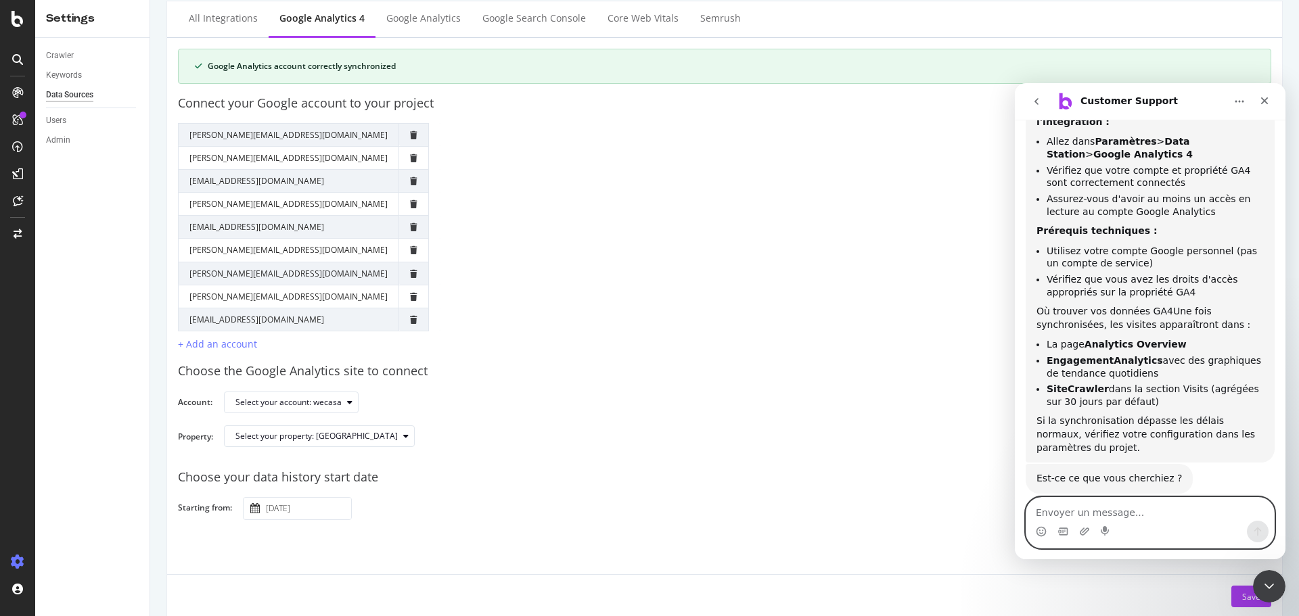
scroll to position [53, 0]
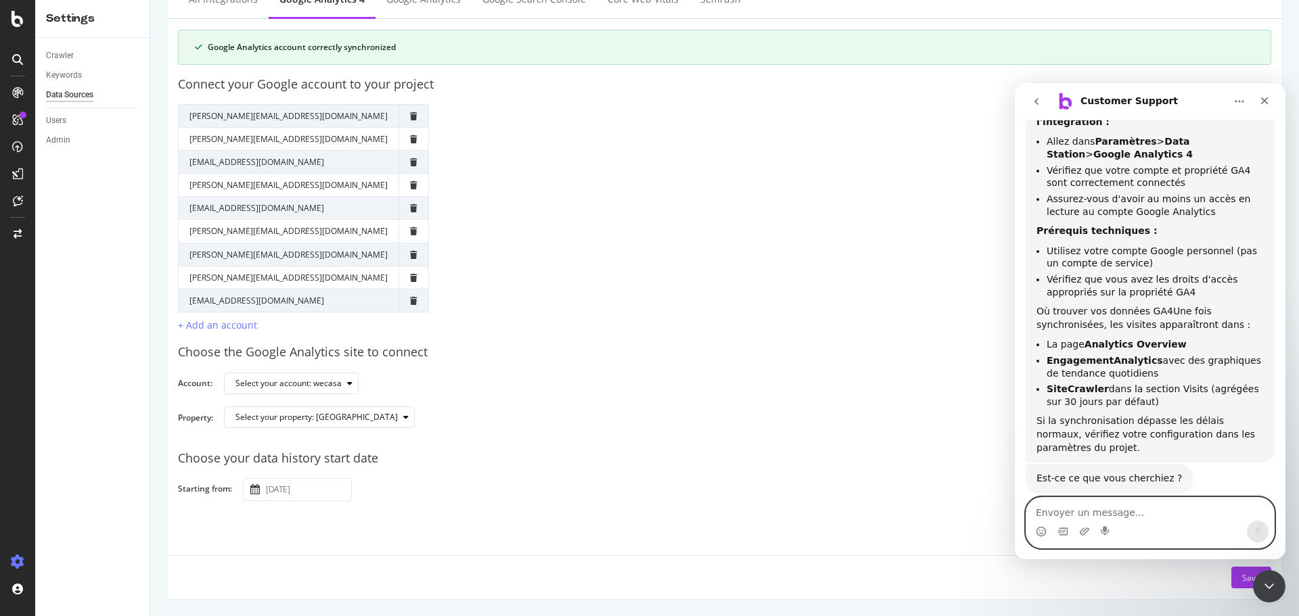
click at [1205, 514] on textarea "Envoyer un message..." at bounding box center [1151, 509] width 248 height 23
click at [1103, 510] on textarea "Envoyer un message..." at bounding box center [1151, 509] width 248 height 23
type textarea "oui mais ça fait déjà 2 joura"
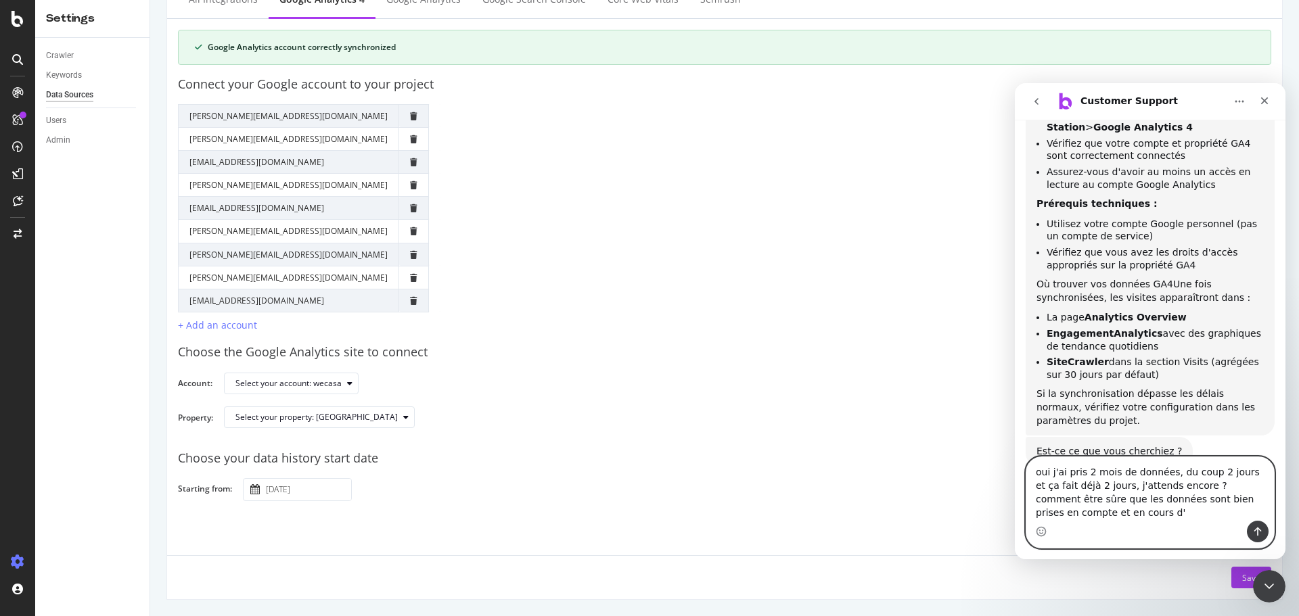
scroll to position [390, 0]
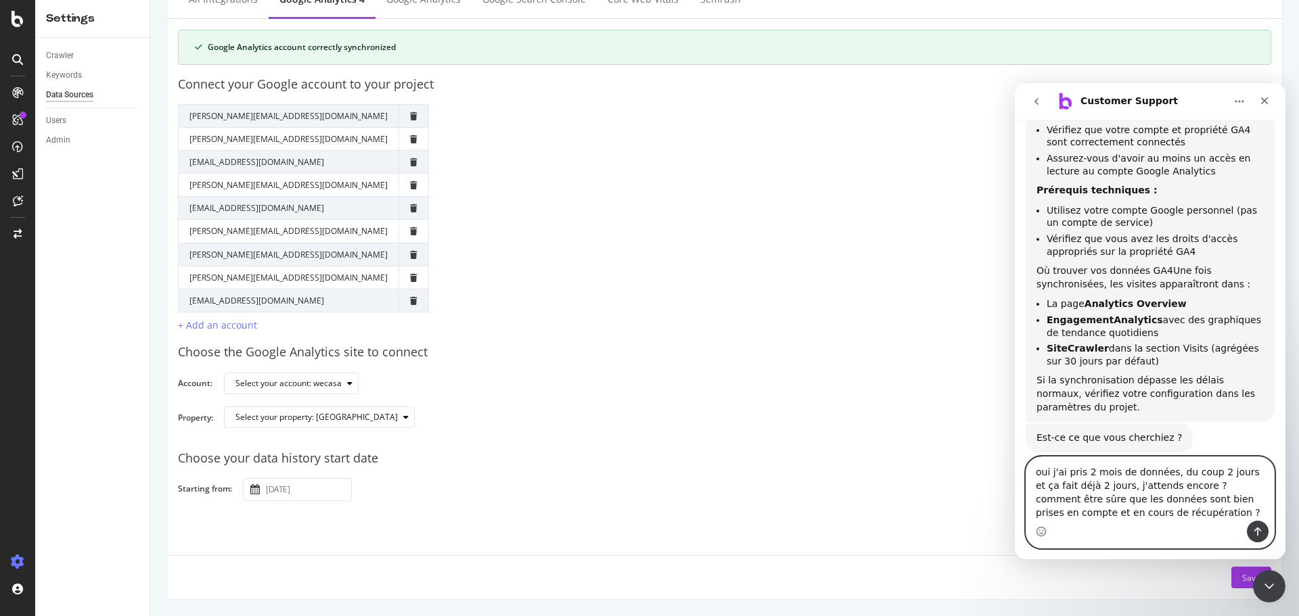
type textarea "oui j'ai pris 2 mois de données, du coup 2 jours et ça fait déjà 2 jours, j'att…"
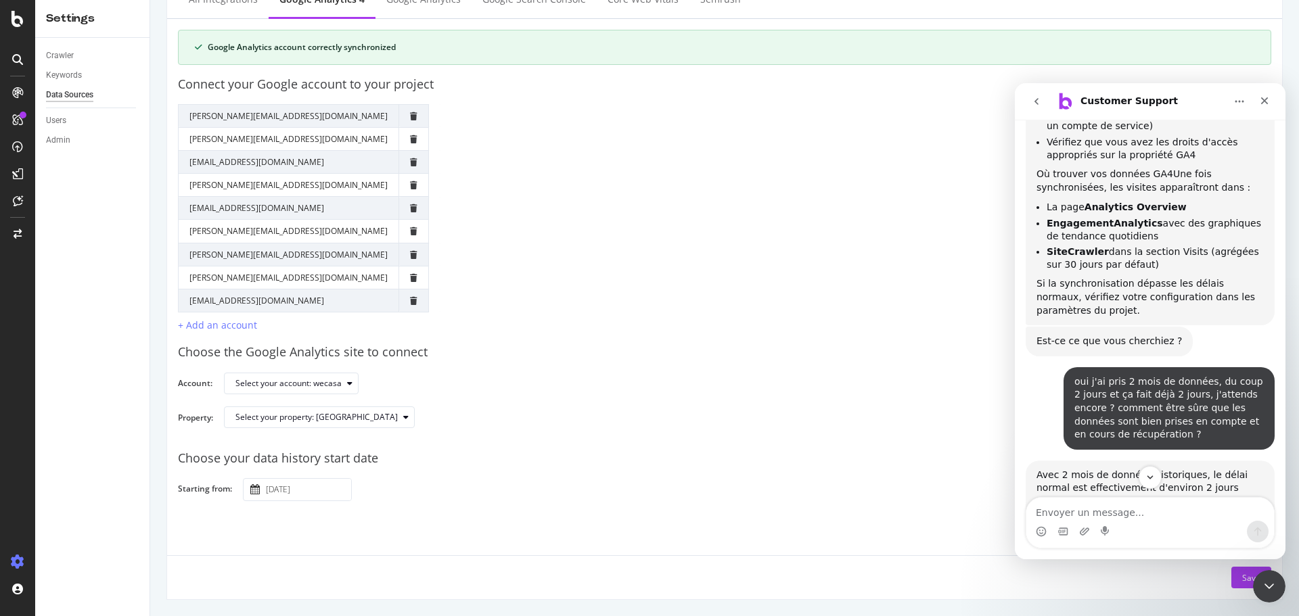
scroll to position [799, 0]
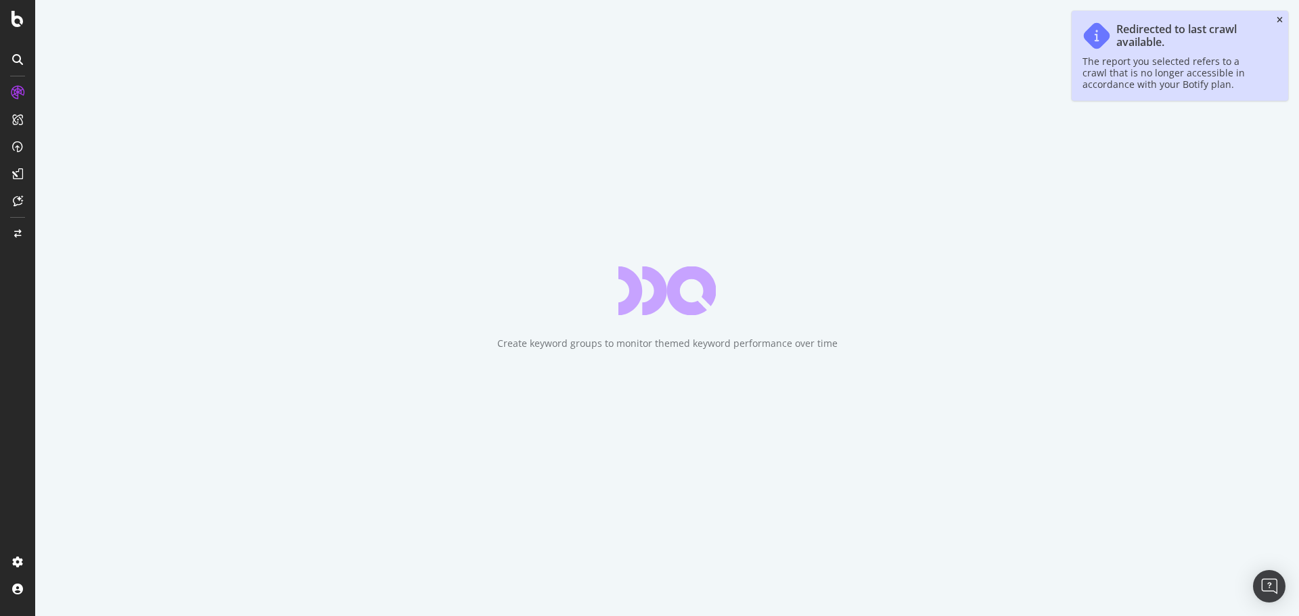
click at [1281, 20] on icon "close toast" at bounding box center [1280, 20] width 6 height 8
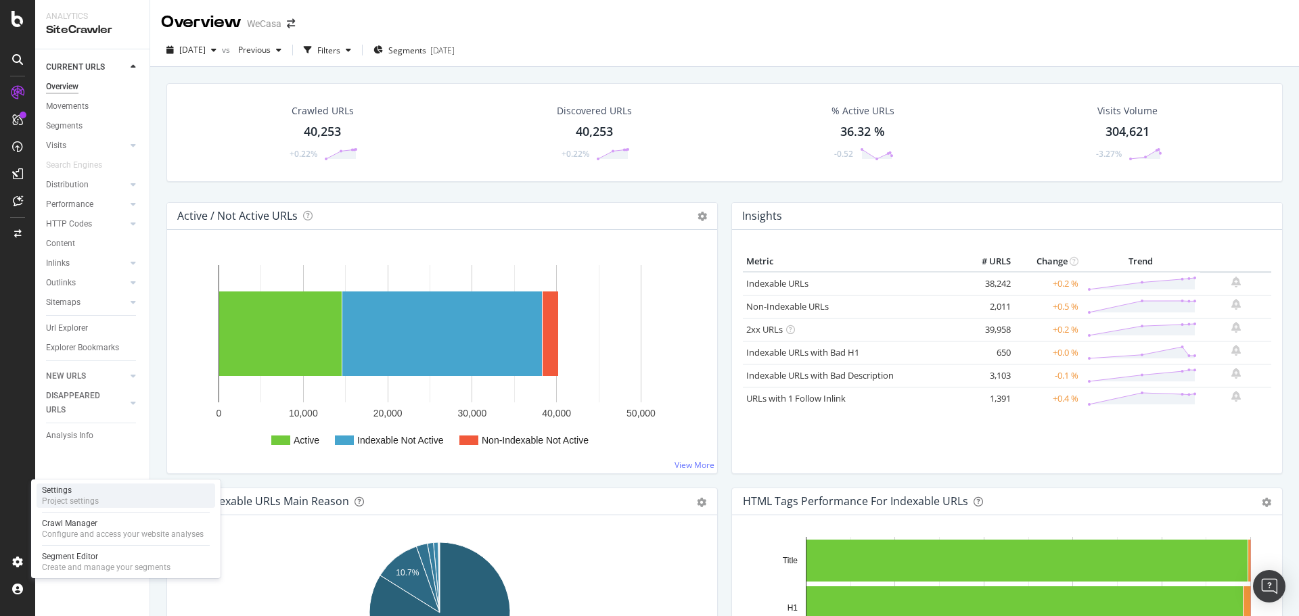
click at [68, 500] on div "Project settings" at bounding box center [70, 501] width 57 height 11
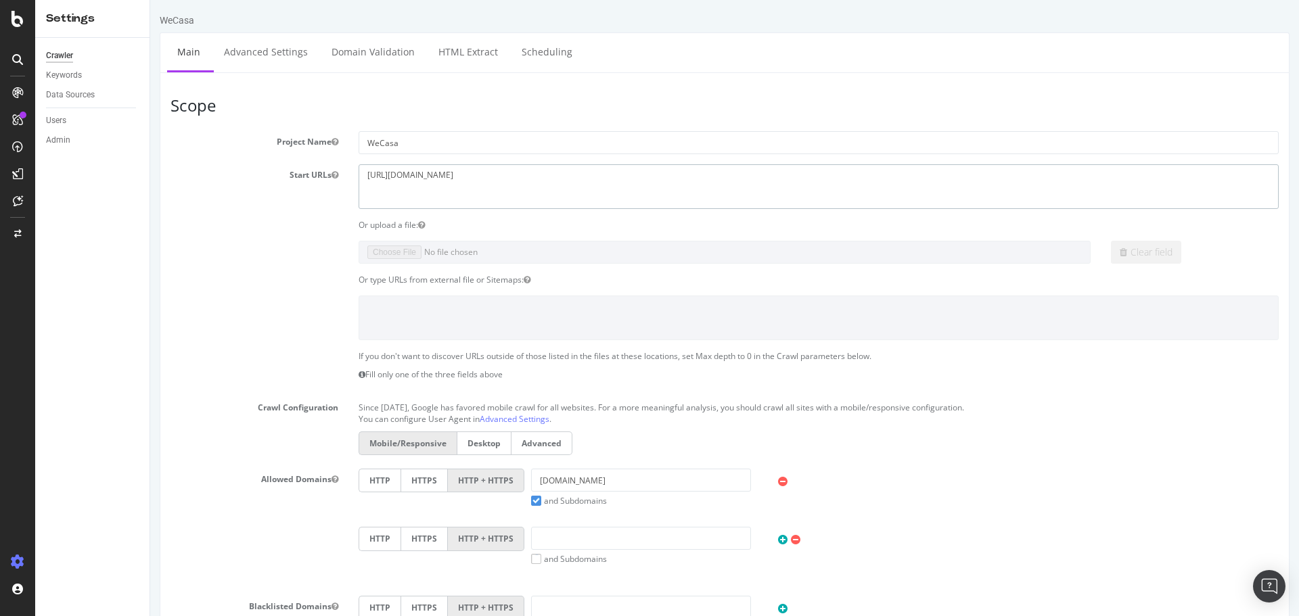
click at [462, 175] on textarea "[URL][DOMAIN_NAME]" at bounding box center [819, 186] width 920 height 44
drag, startPoint x: 474, startPoint y: 173, endPoint x: 483, endPoint y: 173, distance: 8.8
click at [483, 173] on textarea "[URL][DOMAIN_NAME]" at bounding box center [819, 186] width 920 height 44
type textarea "[URL][DOMAIN_NAME]"
click at [605, 486] on input "[DOMAIN_NAME]" at bounding box center [641, 480] width 220 height 23
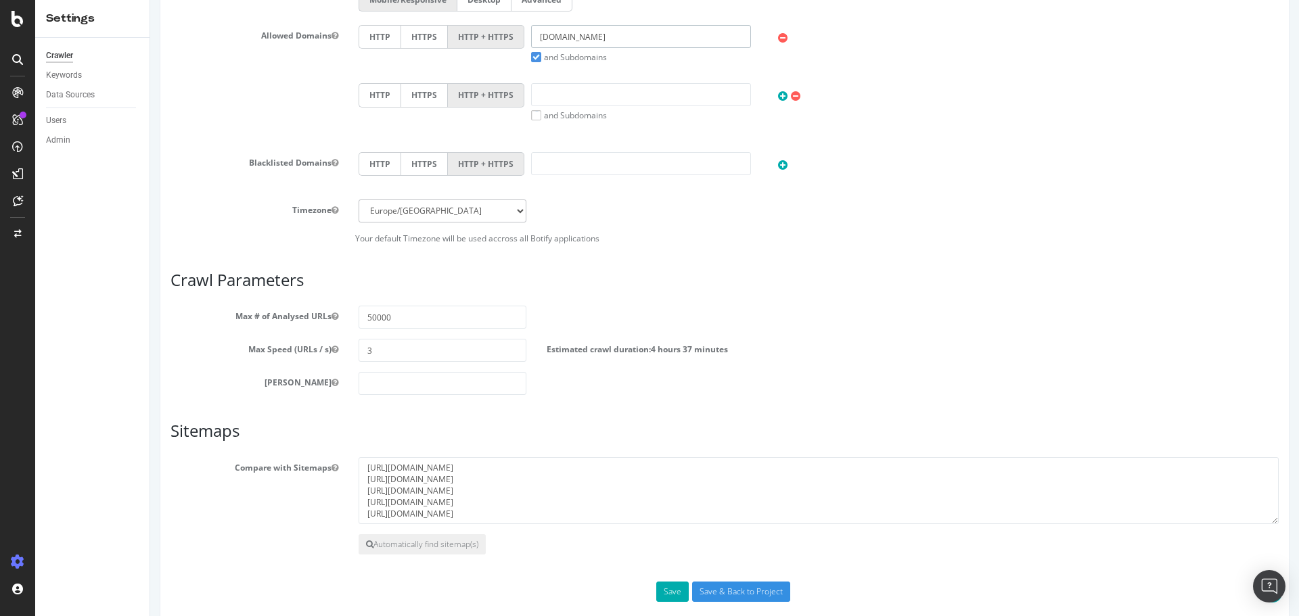
scroll to position [464, 0]
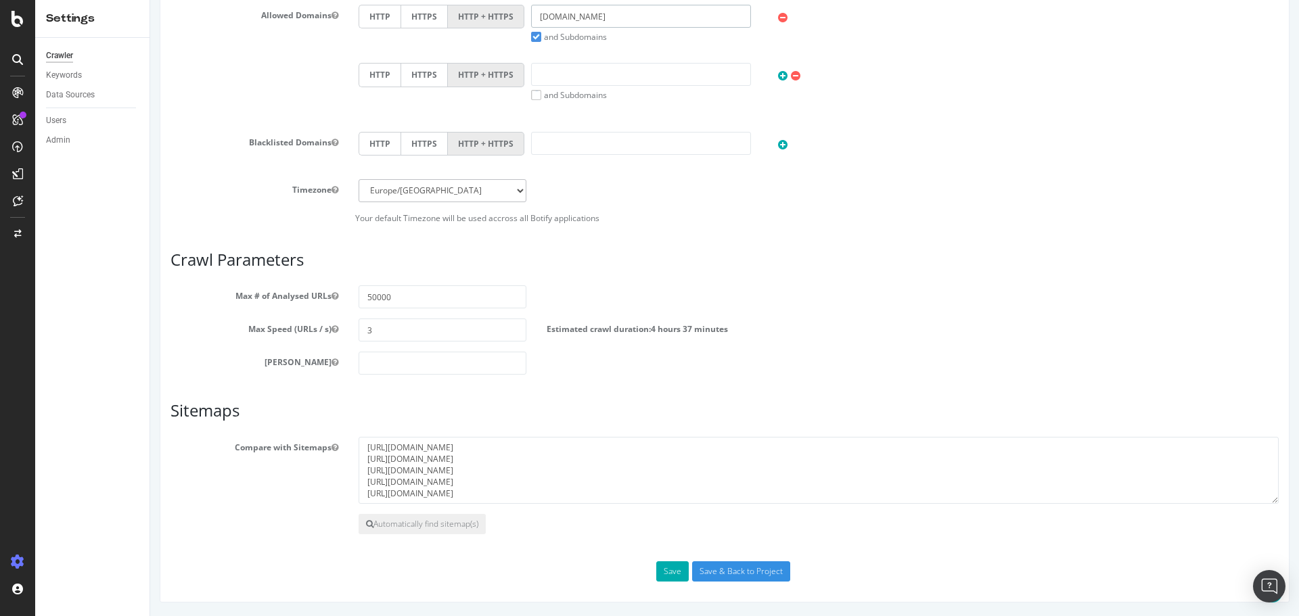
type input "[DOMAIN_NAME]"
click at [583, 497] on textarea "[URL][DOMAIN_NAME] [URL][DOMAIN_NAME] [URL][DOMAIN_NAME] [URL][DOMAIN_NAME] [UR…" at bounding box center [819, 471] width 920 height 68
paste textarea "[DOMAIN_NAME][URL]"
type textarea "[URL][DOMAIN_NAME]"
click at [708, 566] on input "Save & Back to Project" at bounding box center [741, 572] width 98 height 20
